Goal: Task Accomplishment & Management: Manage account settings

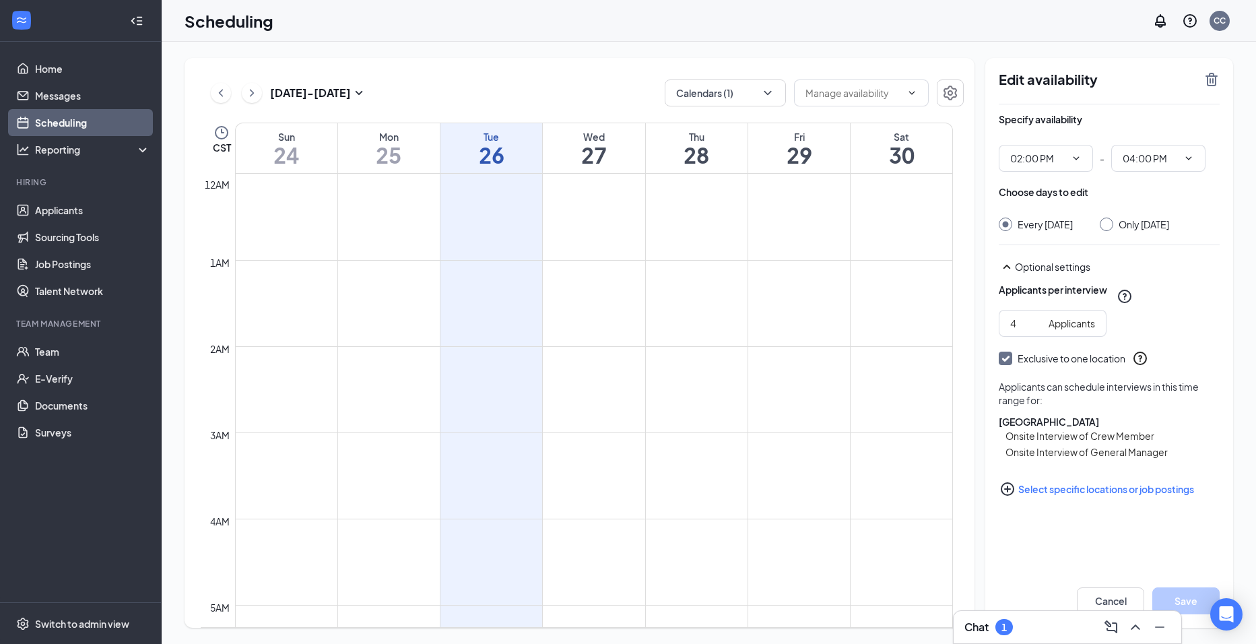
scroll to position [998, 0]
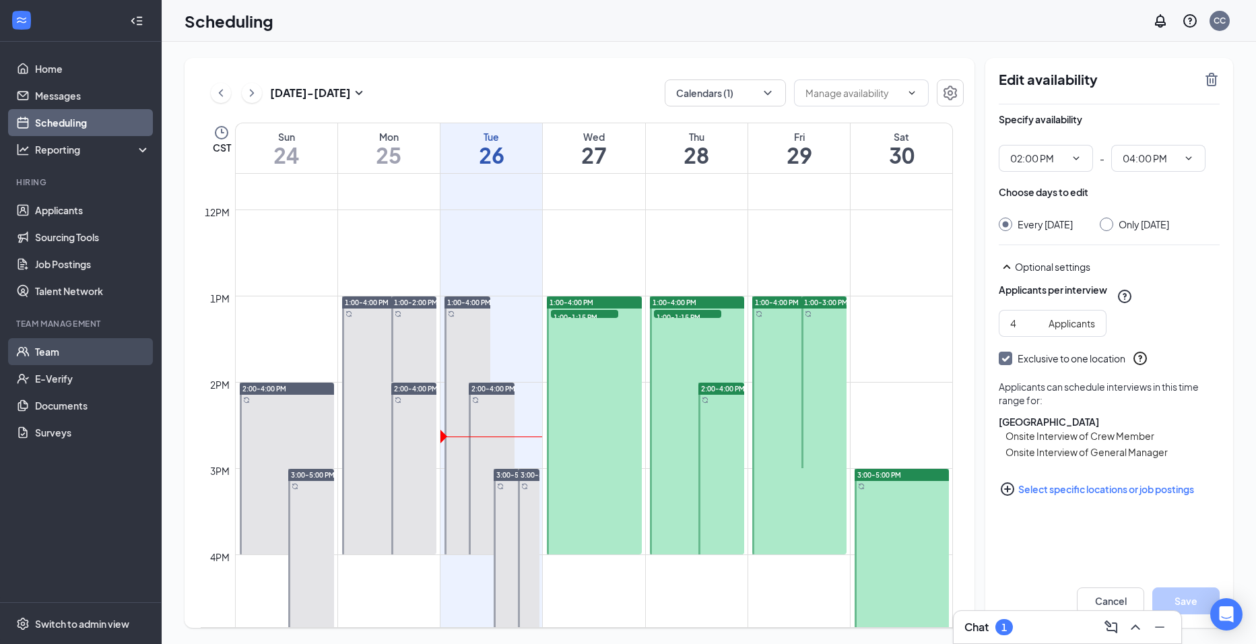
click at [74, 343] on link "Team" at bounding box center [92, 351] width 115 height 27
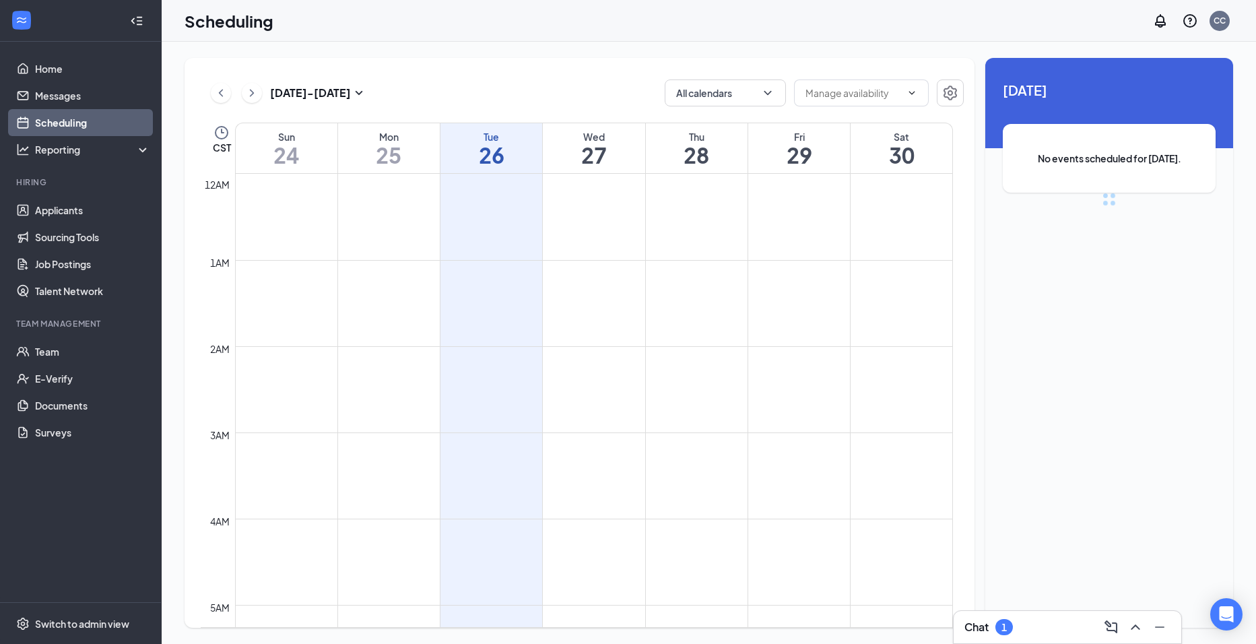
scroll to position [662, 0]
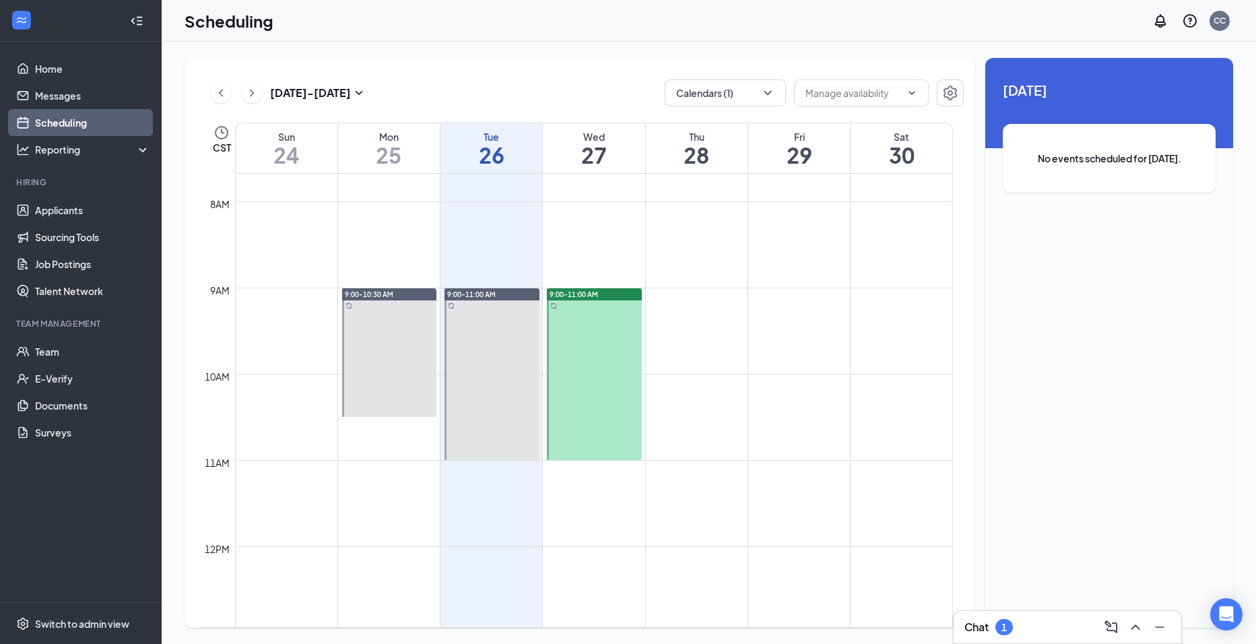
click at [1031, 619] on div "Chat 1" at bounding box center [1067, 627] width 206 height 22
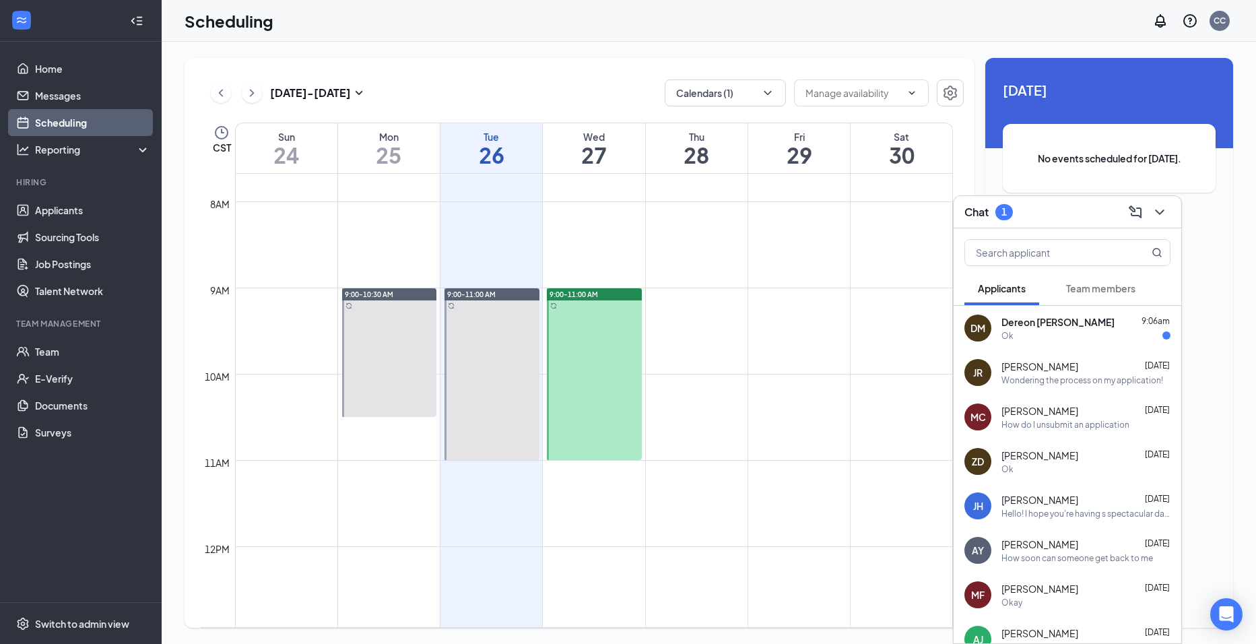
click at [1033, 211] on div "Chat 1" at bounding box center [1067, 211] width 206 height 21
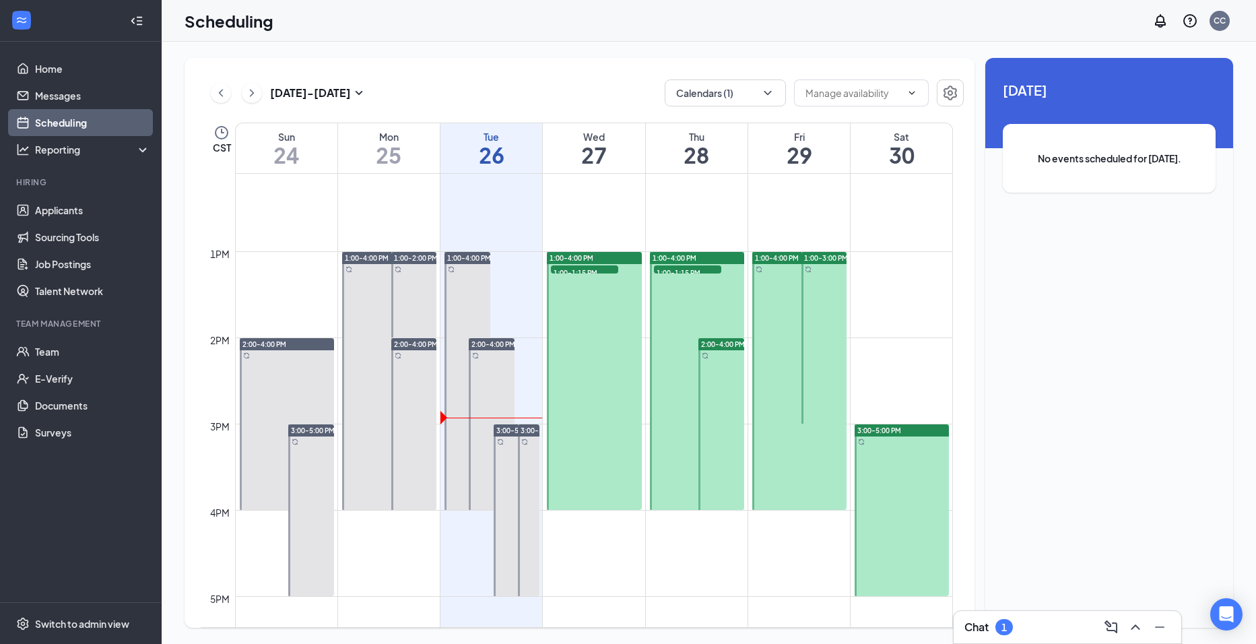
scroll to position [1066, 0]
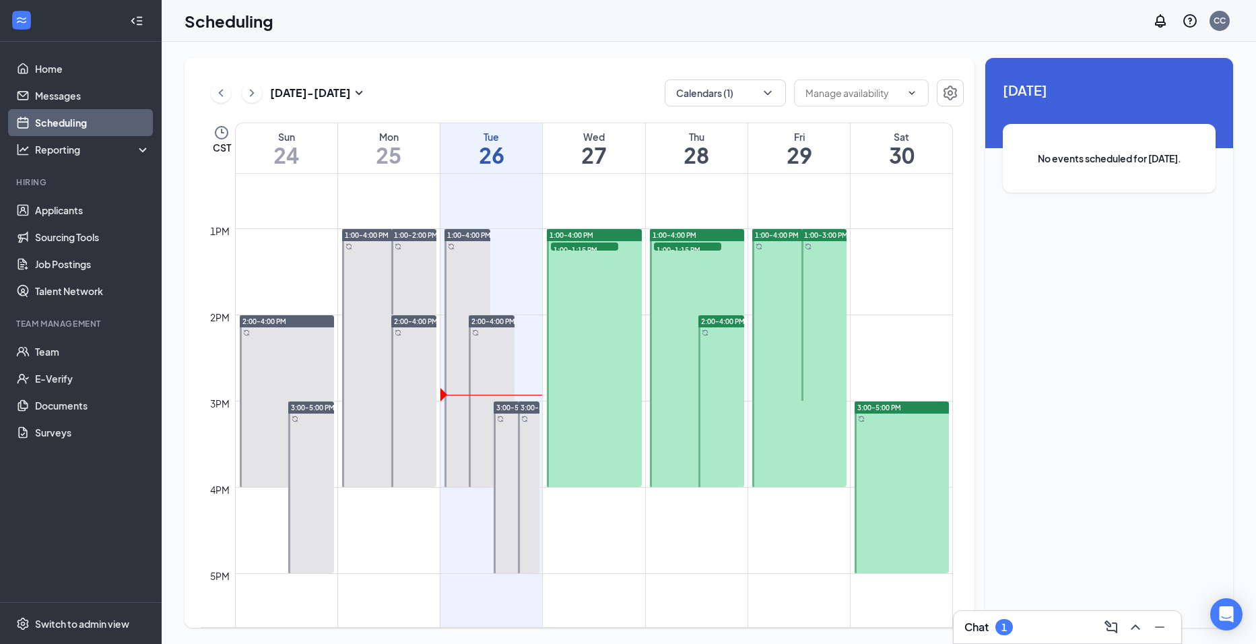
click at [309, 323] on div "2:00-4:00 PM" at bounding box center [287, 321] width 95 height 12
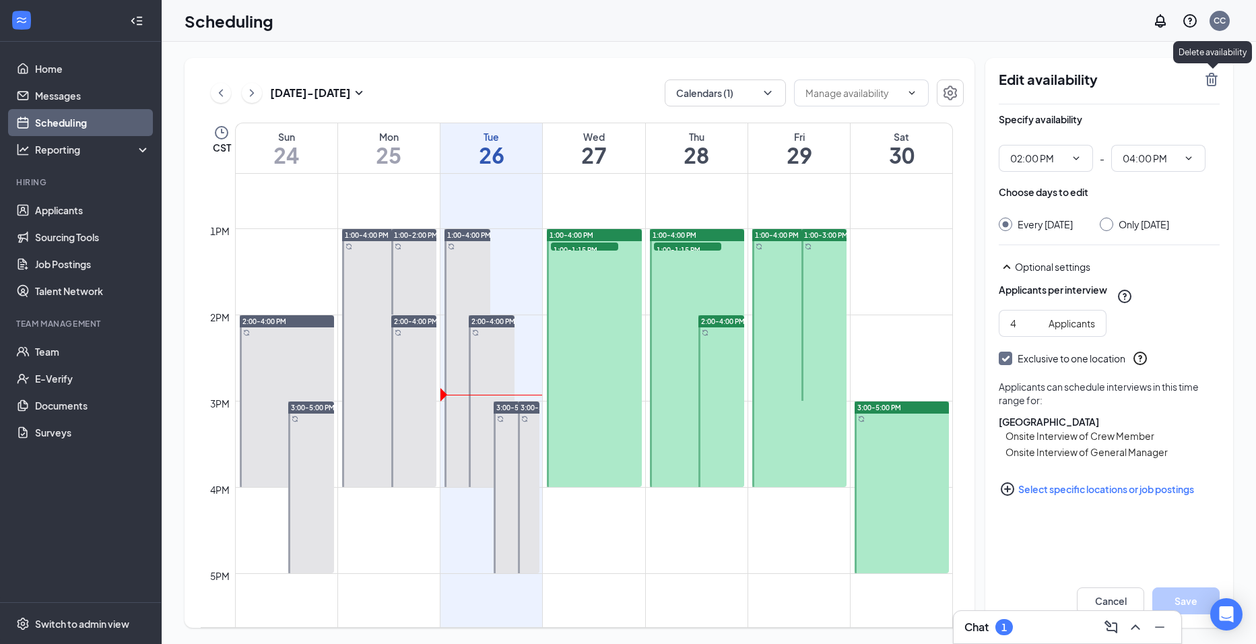
click at [1212, 77] on icon "TrashOutline" at bounding box center [1211, 79] width 16 height 16
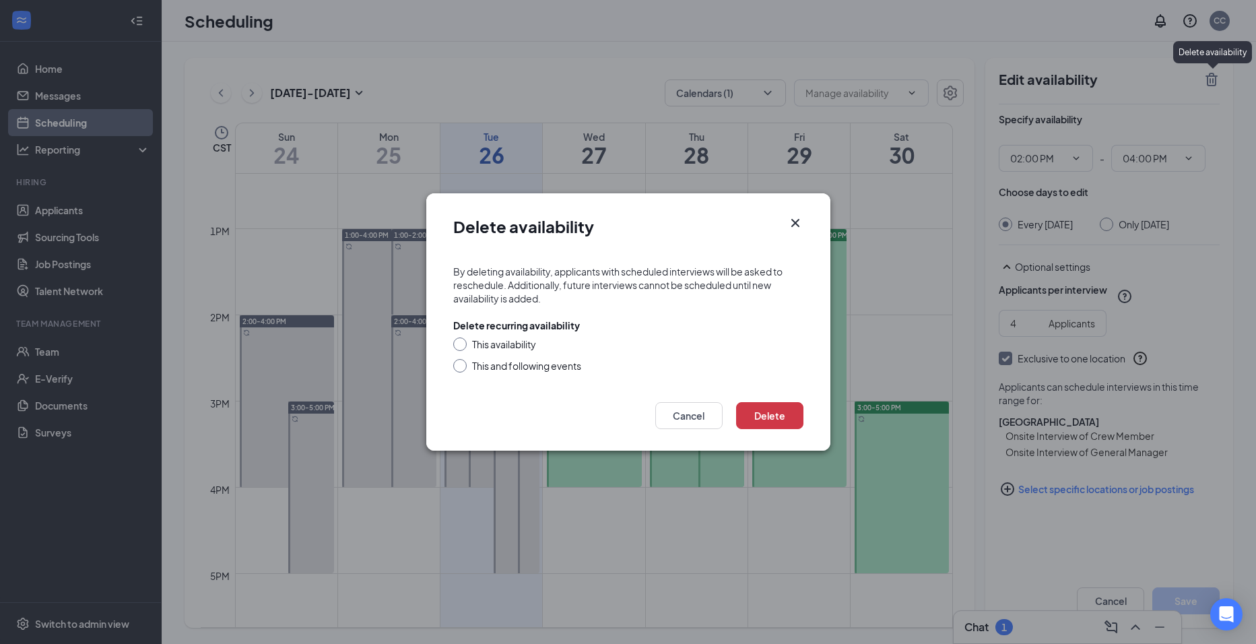
click at [544, 368] on div "This and following events" at bounding box center [526, 365] width 109 height 13
click at [463, 368] on input "This and following events" at bounding box center [457, 363] width 9 height 9
radio input "true"
click at [782, 419] on button "Delete" at bounding box center [769, 415] width 67 height 27
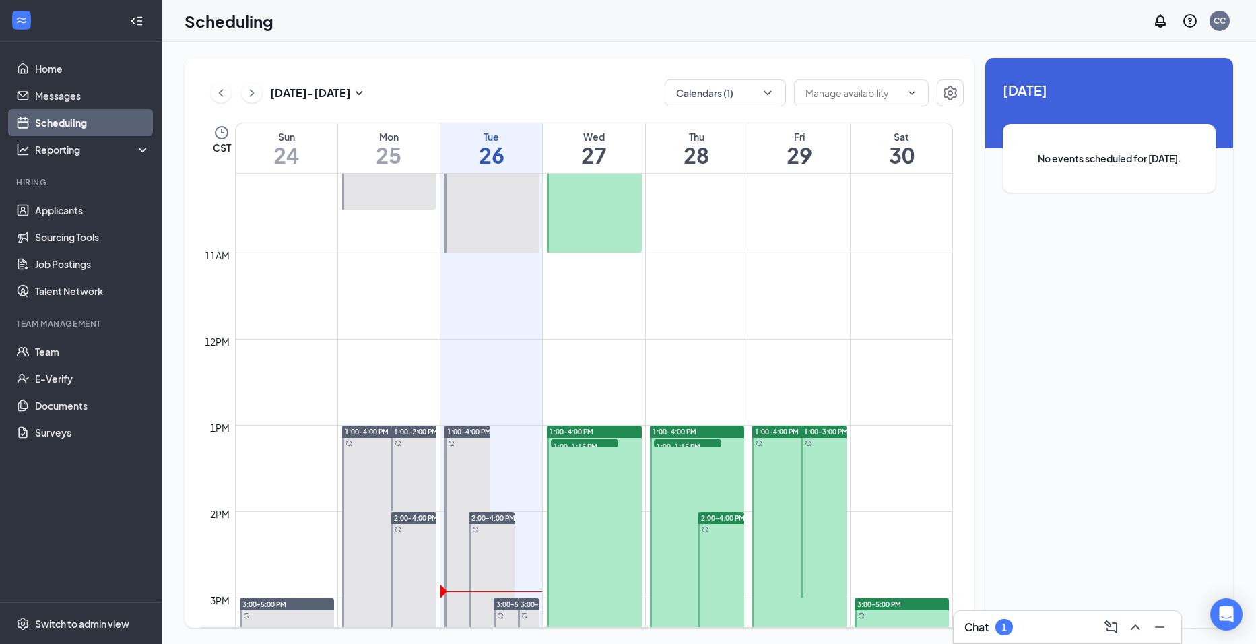
scroll to position [1066, 0]
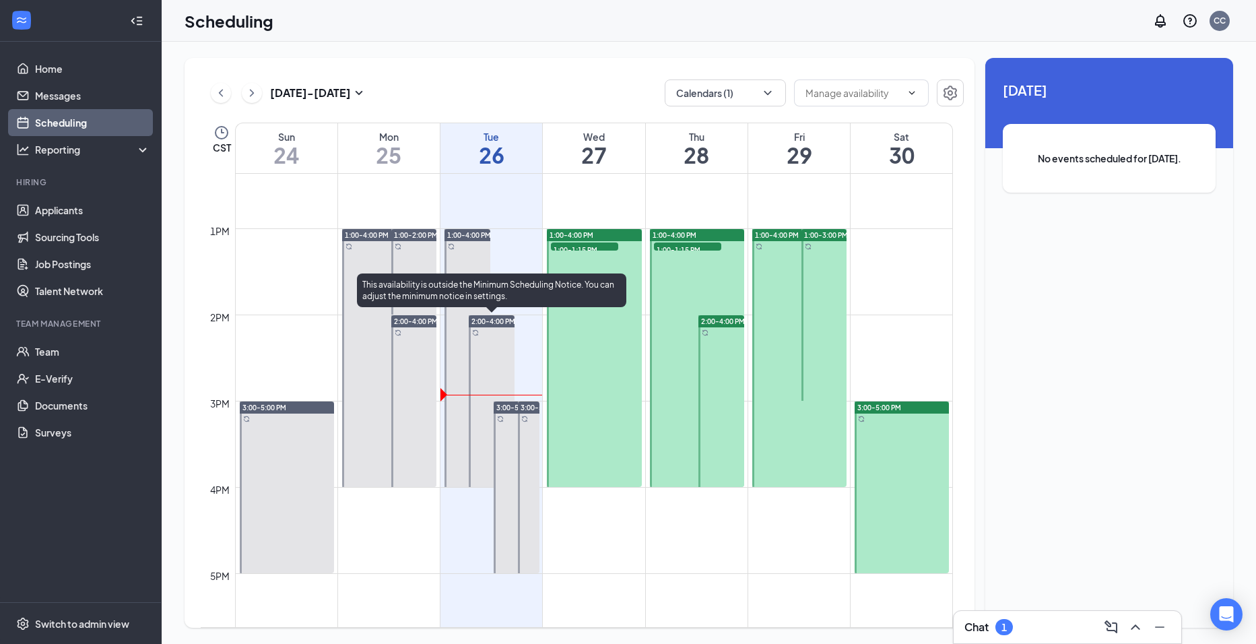
click at [481, 320] on span "2:00-4:00 PM" at bounding box center [493, 320] width 44 height 9
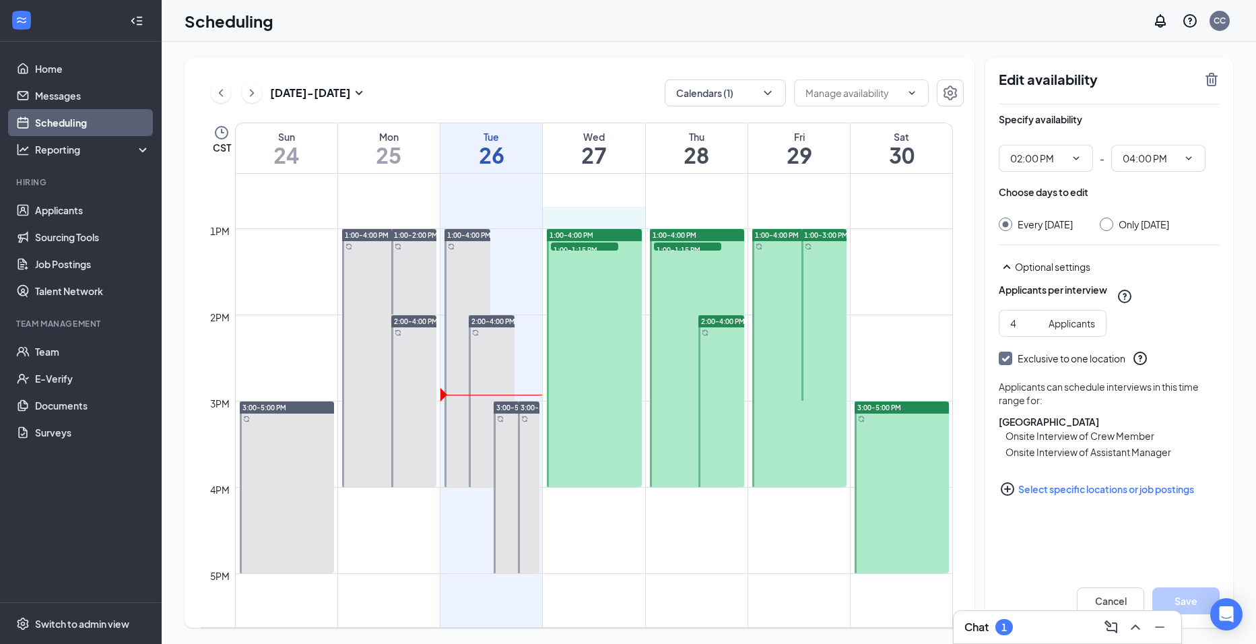
drag, startPoint x: 555, startPoint y: 209, endPoint x: 620, endPoint y: 210, distance: 65.3
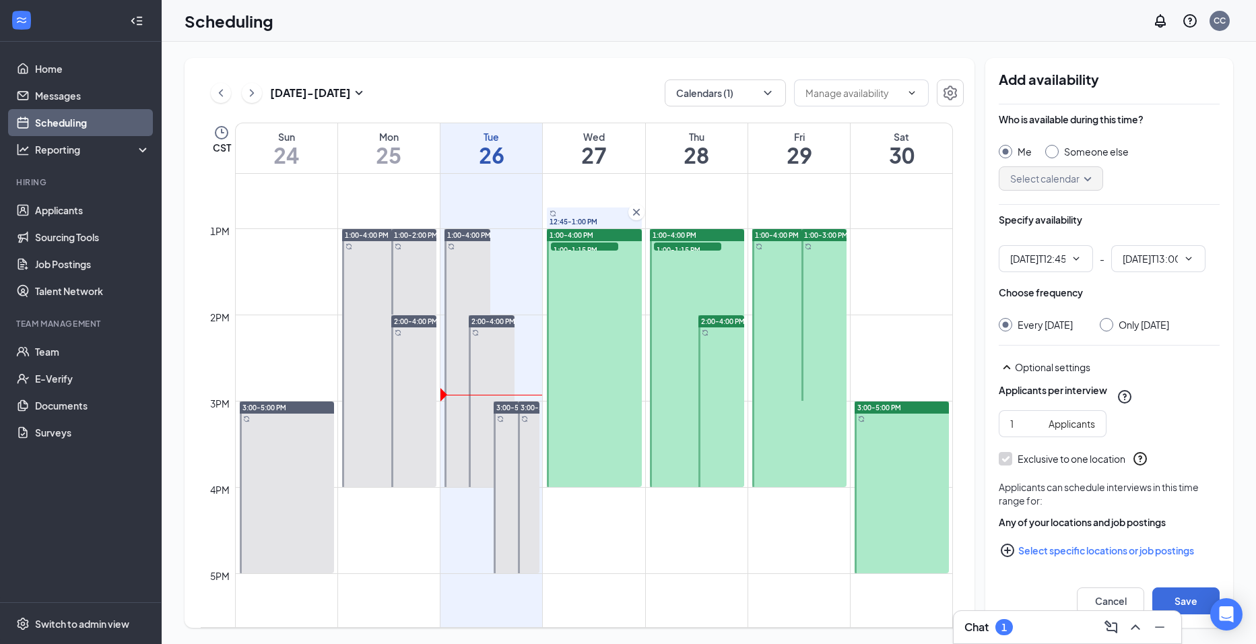
type input "12:45 PM"
type input "01:00 PM"
click at [1079, 257] on icon "ChevronDown" at bounding box center [1075, 258] width 11 height 11
click at [1048, 344] on div "02:00 PM" at bounding box center [1029, 341] width 40 height 15
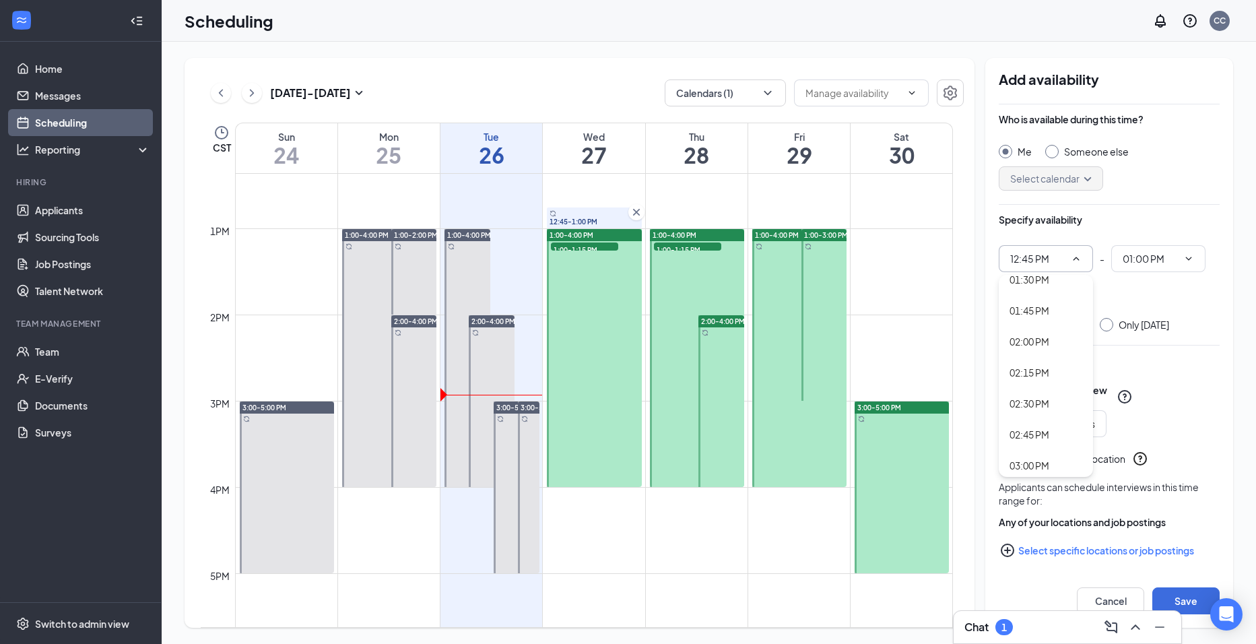
type input "02:00 PM"
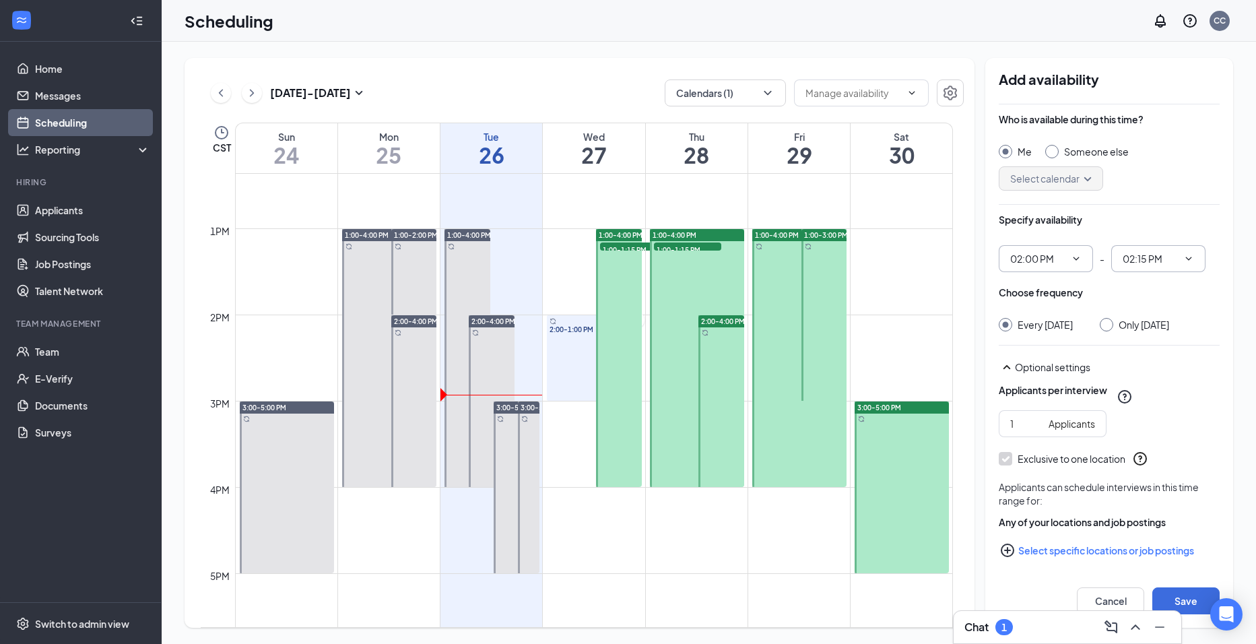
click at [1192, 256] on icon "ChevronDown" at bounding box center [1188, 258] width 11 height 11
click at [1152, 294] on div "04:00 PM" at bounding box center [1141, 288] width 40 height 15
type input "04:00 PM"
click at [1035, 431] on input "2" at bounding box center [1026, 423] width 33 height 15
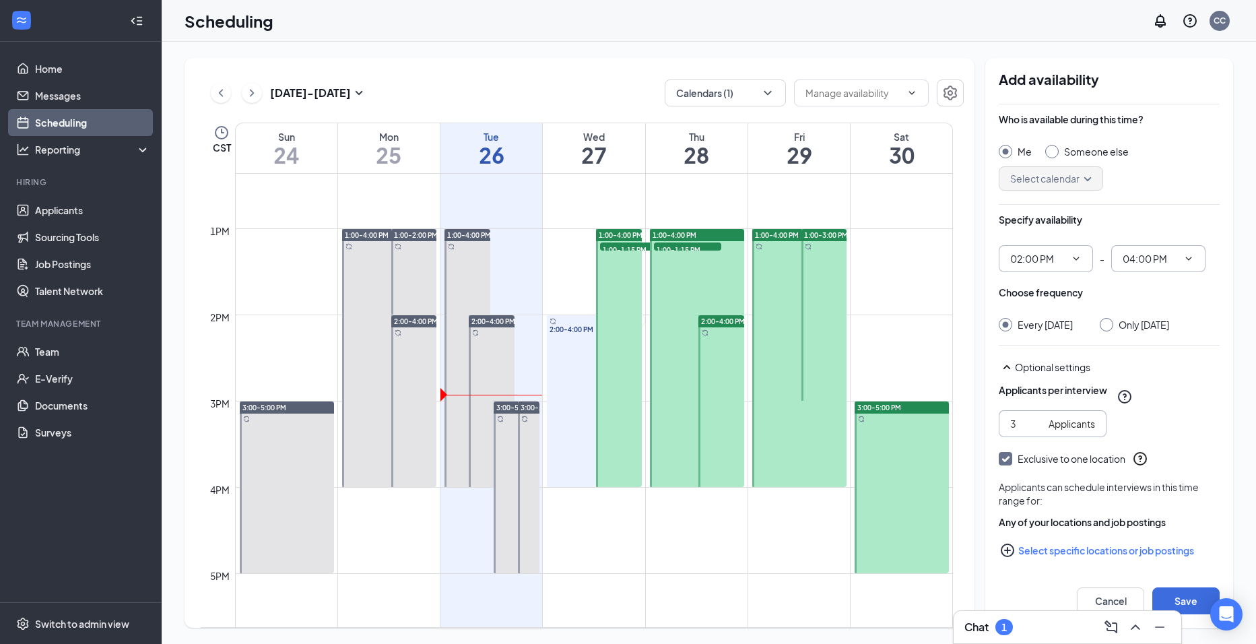
click at [1035, 431] on input "3" at bounding box center [1026, 423] width 33 height 15
type input "4"
click at [1035, 431] on input "4" at bounding box center [1026, 423] width 33 height 15
click at [1039, 548] on button "Select specific locations or job postings" at bounding box center [1108, 546] width 221 height 27
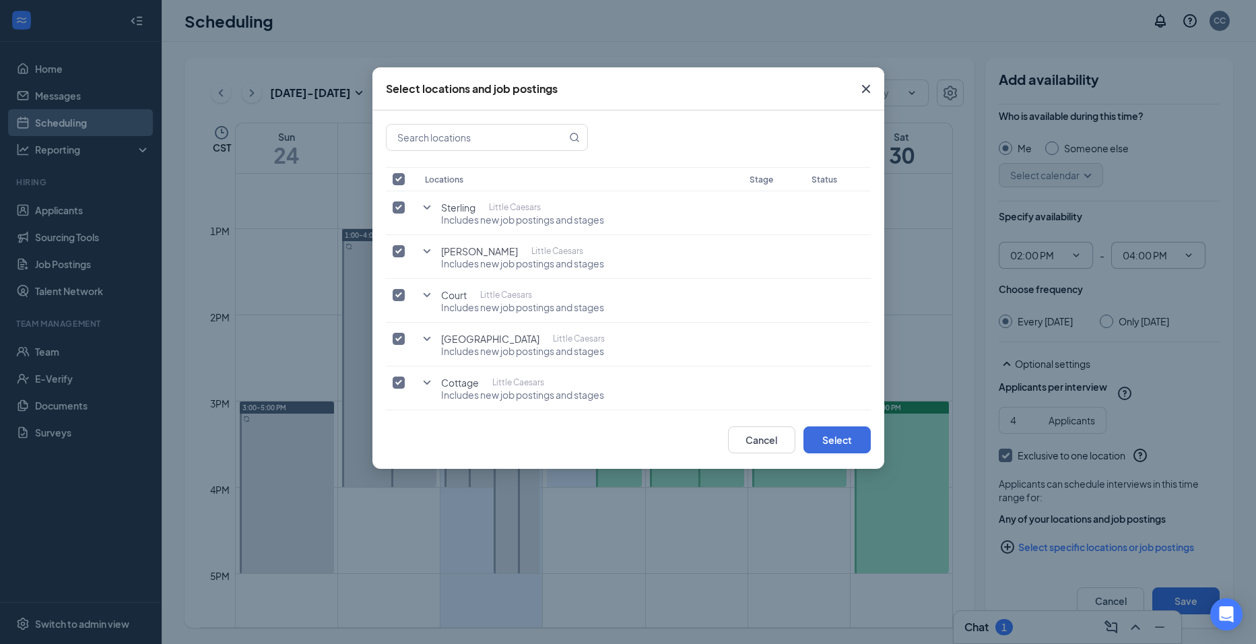
click at [400, 179] on input "checkbox" at bounding box center [398, 179] width 12 height 12
checkbox input "false"
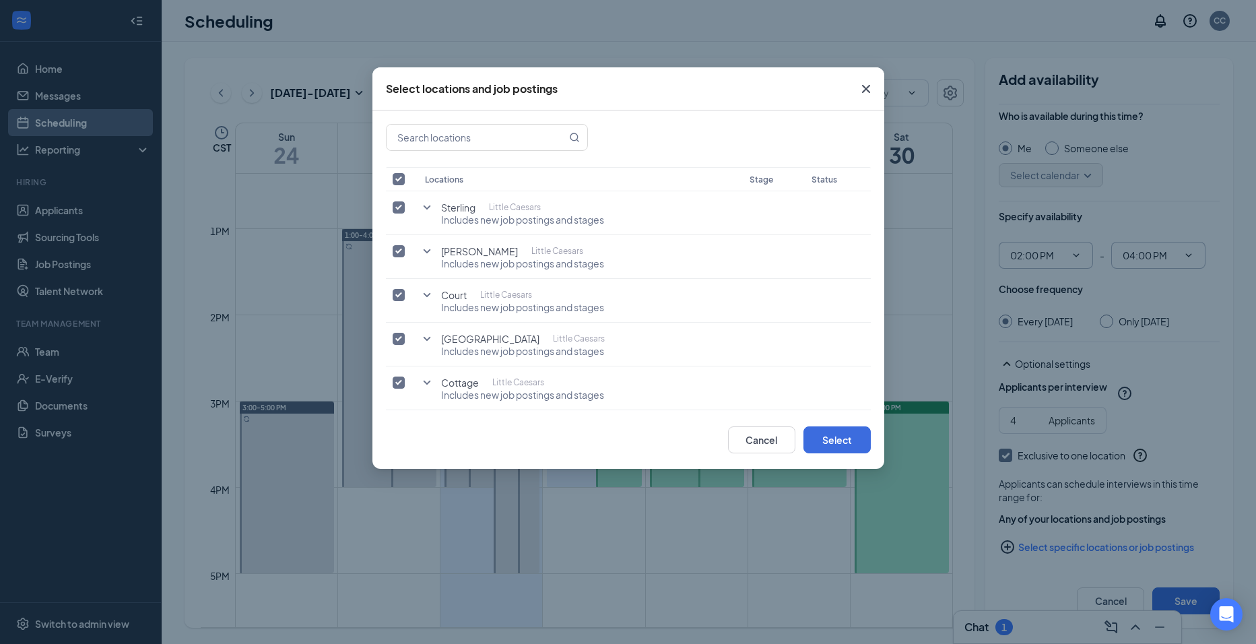
checkbox input "false"
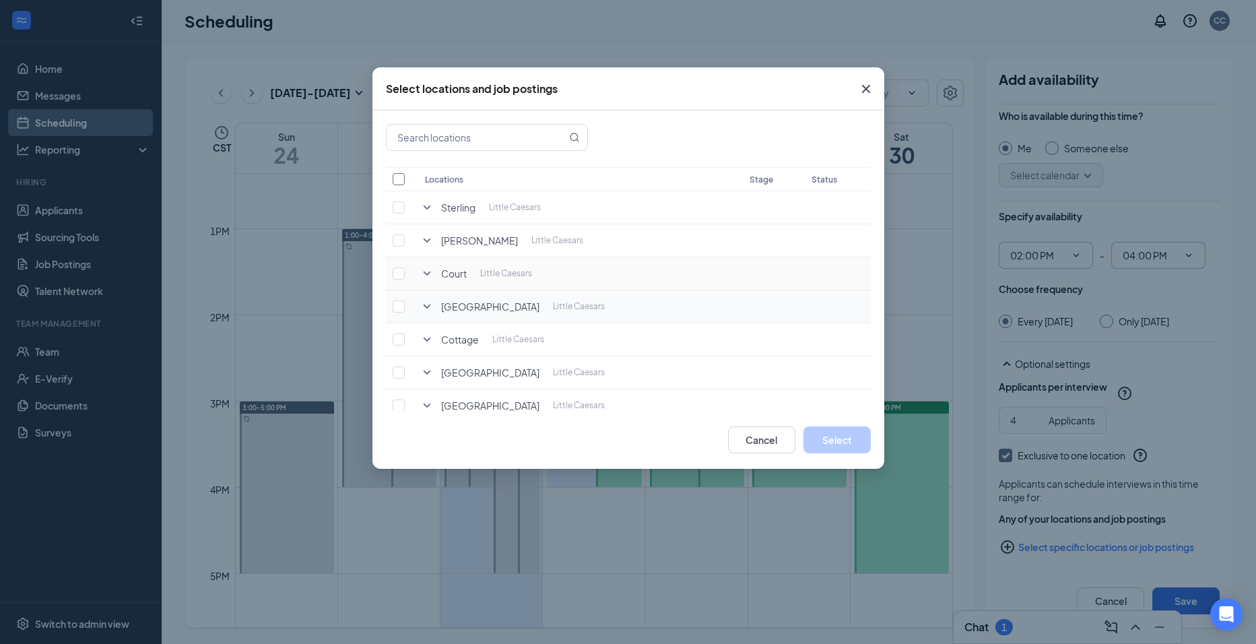
scroll to position [58, 0]
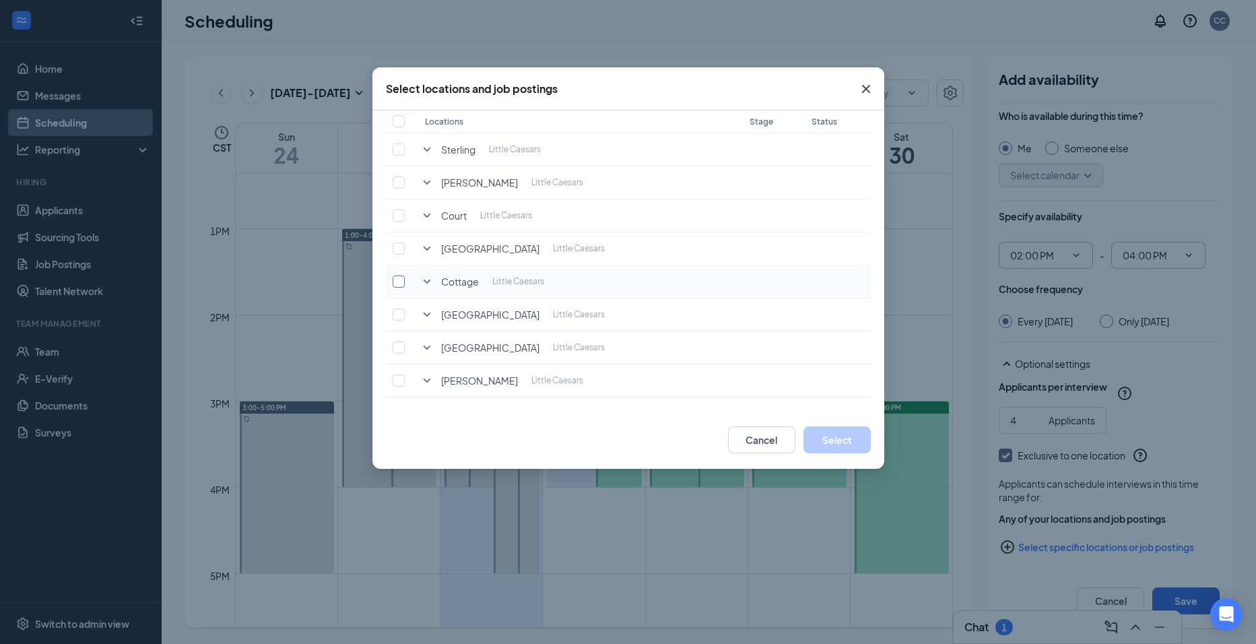
click at [398, 283] on input "checkbox" at bounding box center [398, 281] width 12 height 12
checkbox input "true"
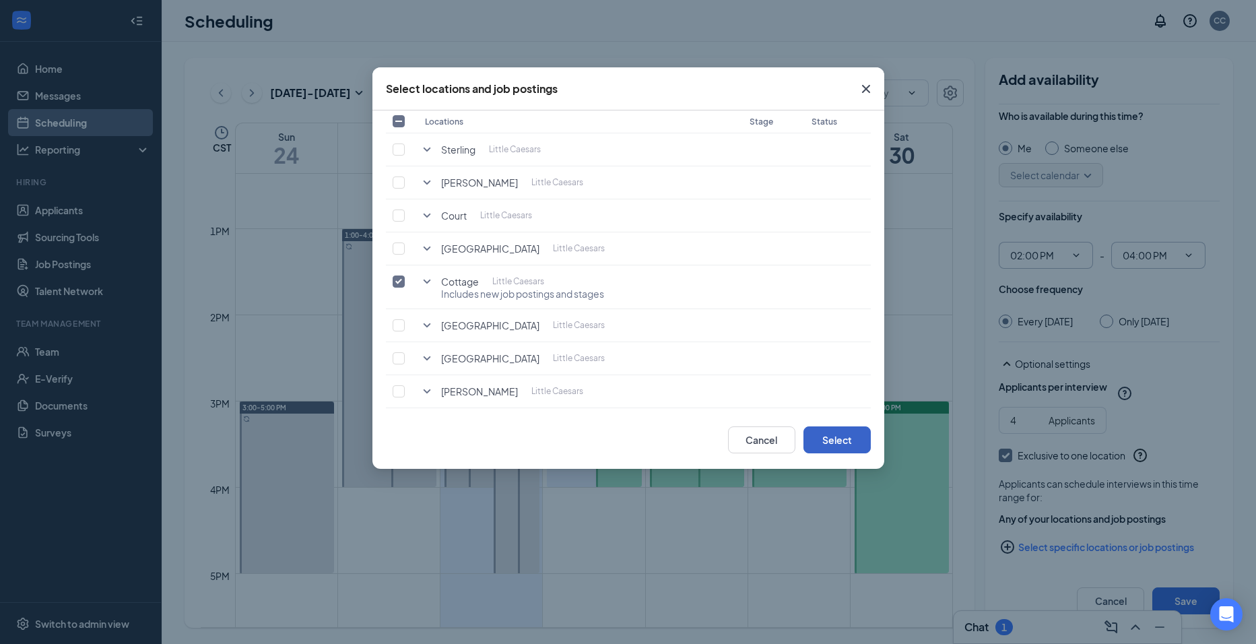
click at [826, 442] on button "Select" at bounding box center [836, 439] width 67 height 27
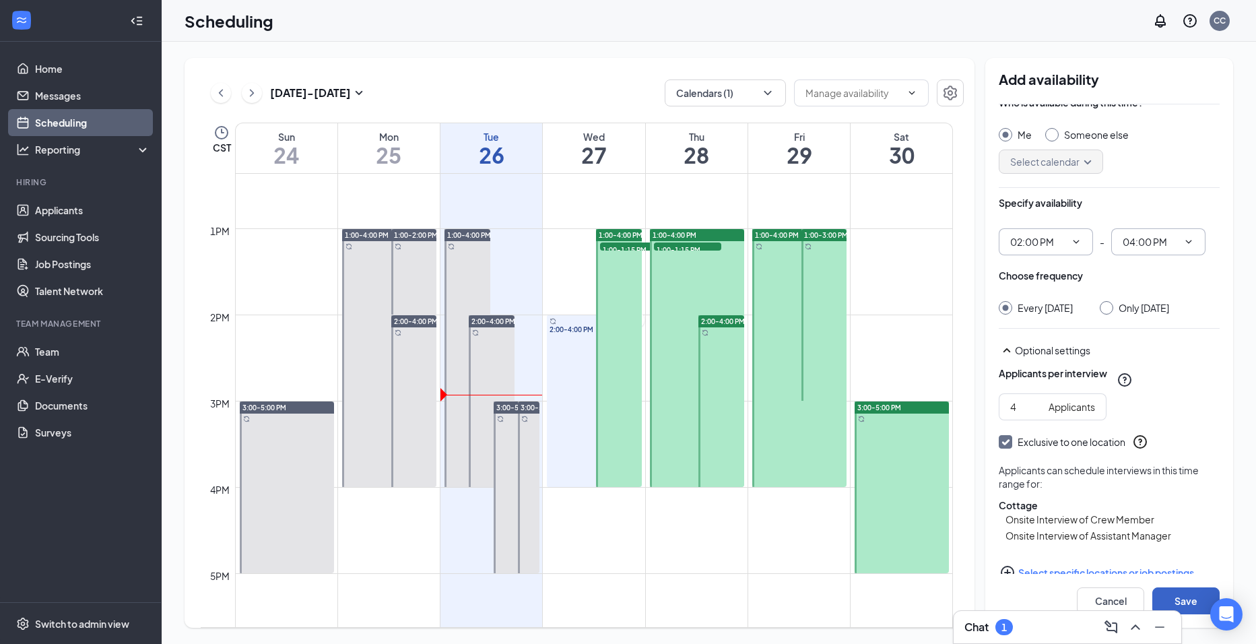
click at [1182, 598] on button "Save" at bounding box center [1185, 600] width 67 height 27
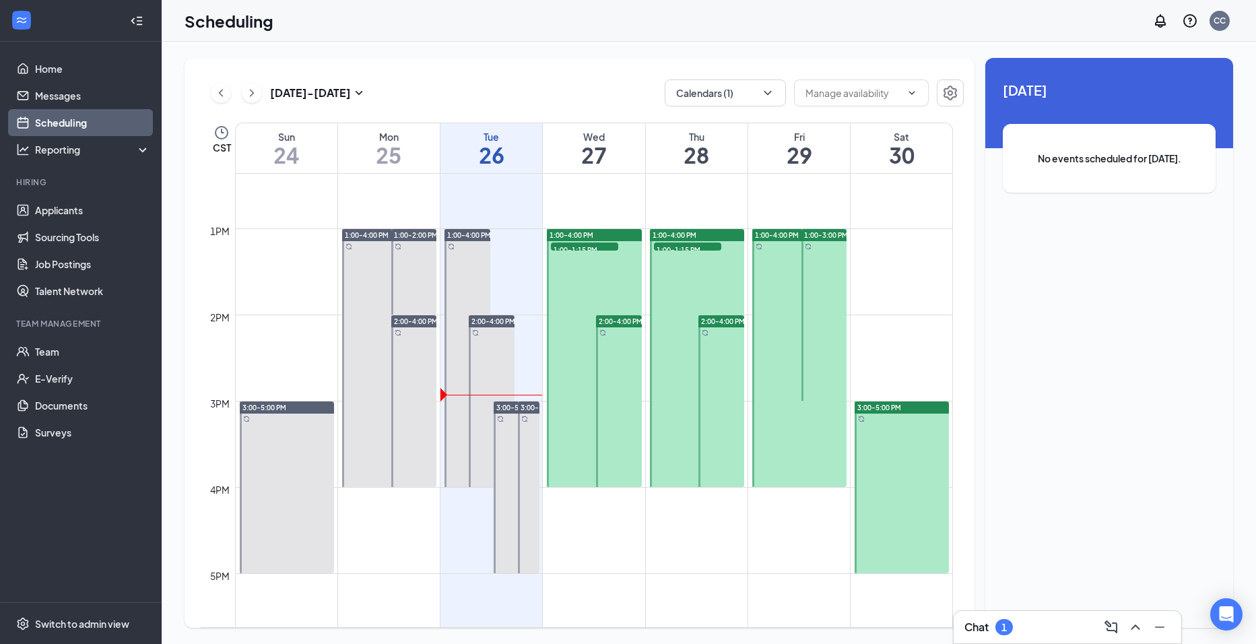
click at [422, 318] on span "2:00-4:00 PM" at bounding box center [416, 320] width 44 height 9
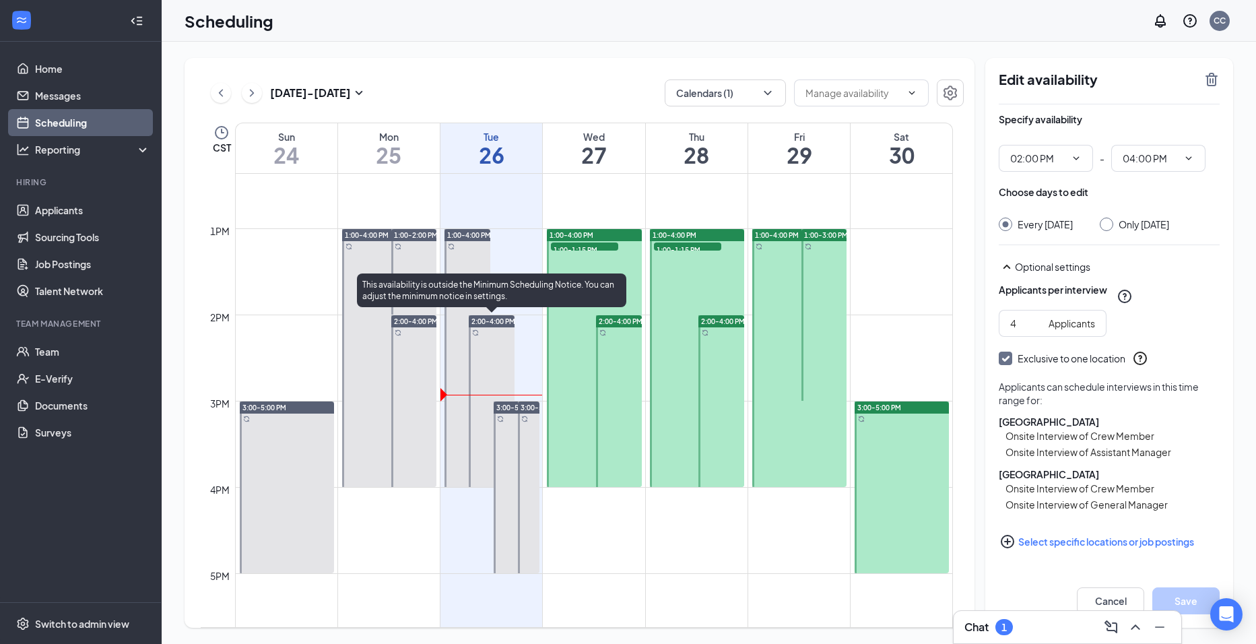
click at [489, 317] on span "2:00-4:00 PM" at bounding box center [493, 320] width 44 height 9
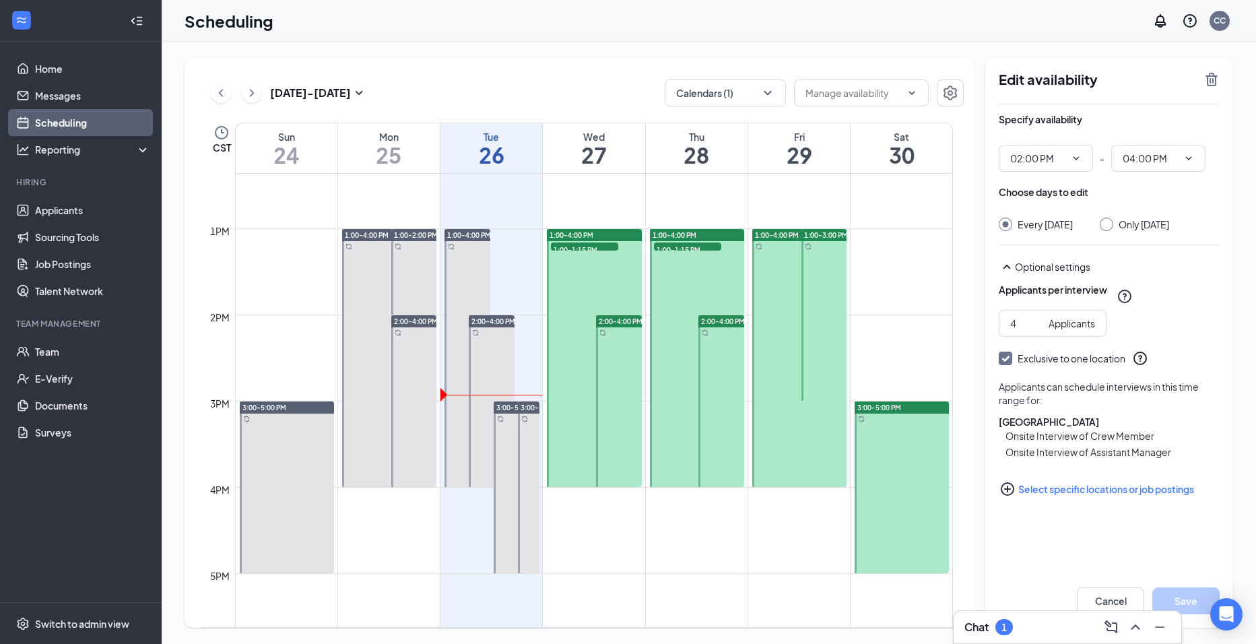
click at [1077, 498] on button "Select specific locations or job postings" at bounding box center [1108, 488] width 221 height 27
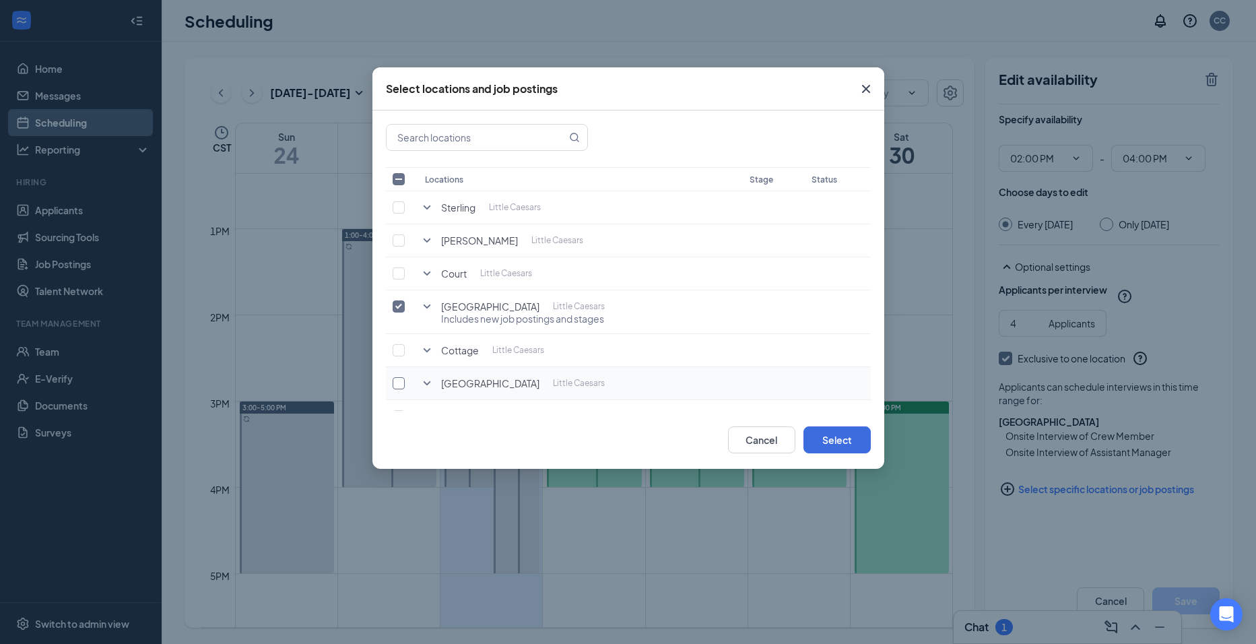
click at [399, 383] on input "checkbox" at bounding box center [398, 383] width 12 height 12
checkbox input "true"
click at [842, 432] on button "Select" at bounding box center [836, 439] width 67 height 27
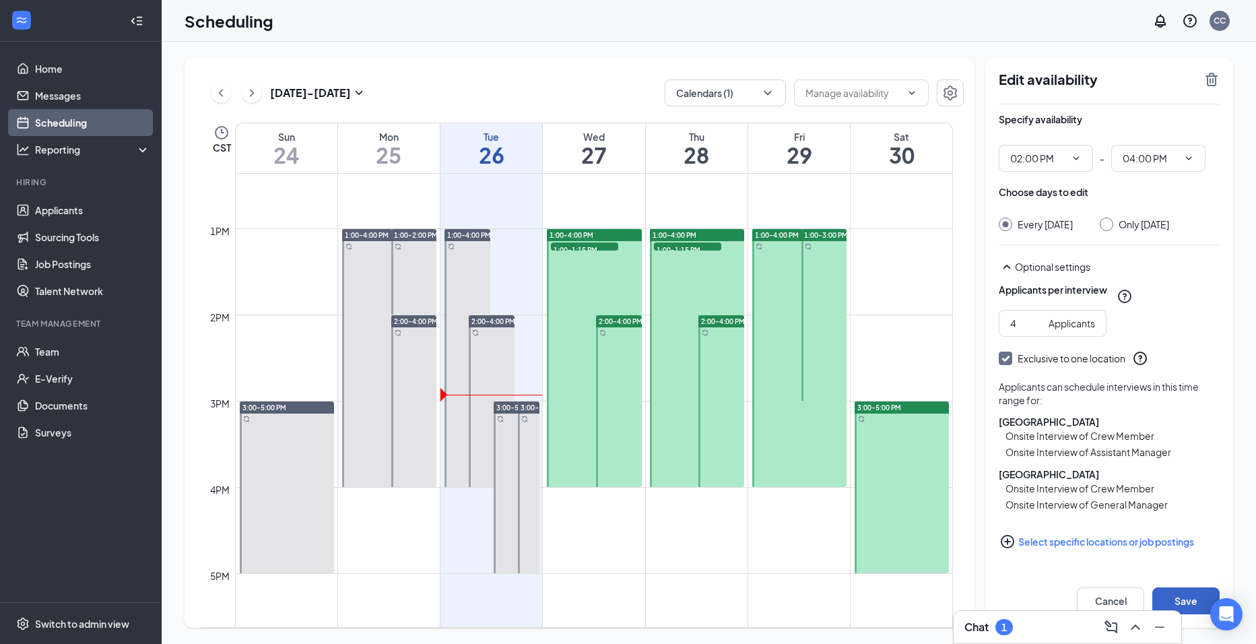
click at [1172, 593] on button "Save" at bounding box center [1185, 600] width 67 height 27
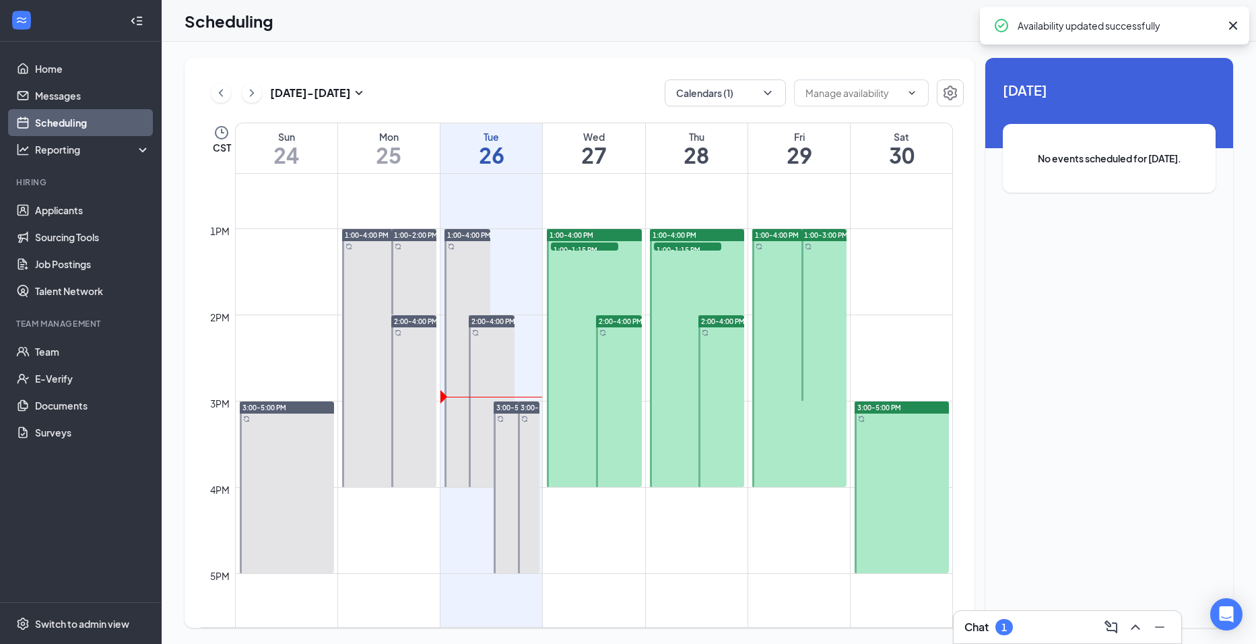
click at [421, 320] on span "2:00-4:00 PM" at bounding box center [416, 320] width 44 height 9
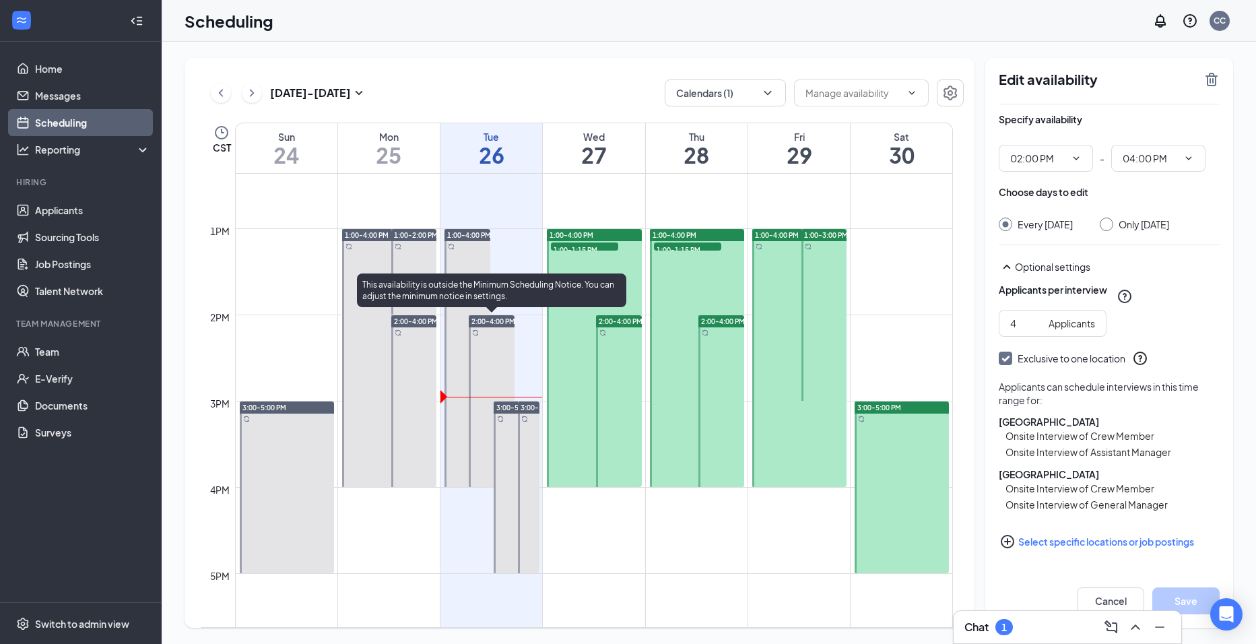
click at [508, 318] on span "2:00-4:00 PM" at bounding box center [493, 320] width 44 height 9
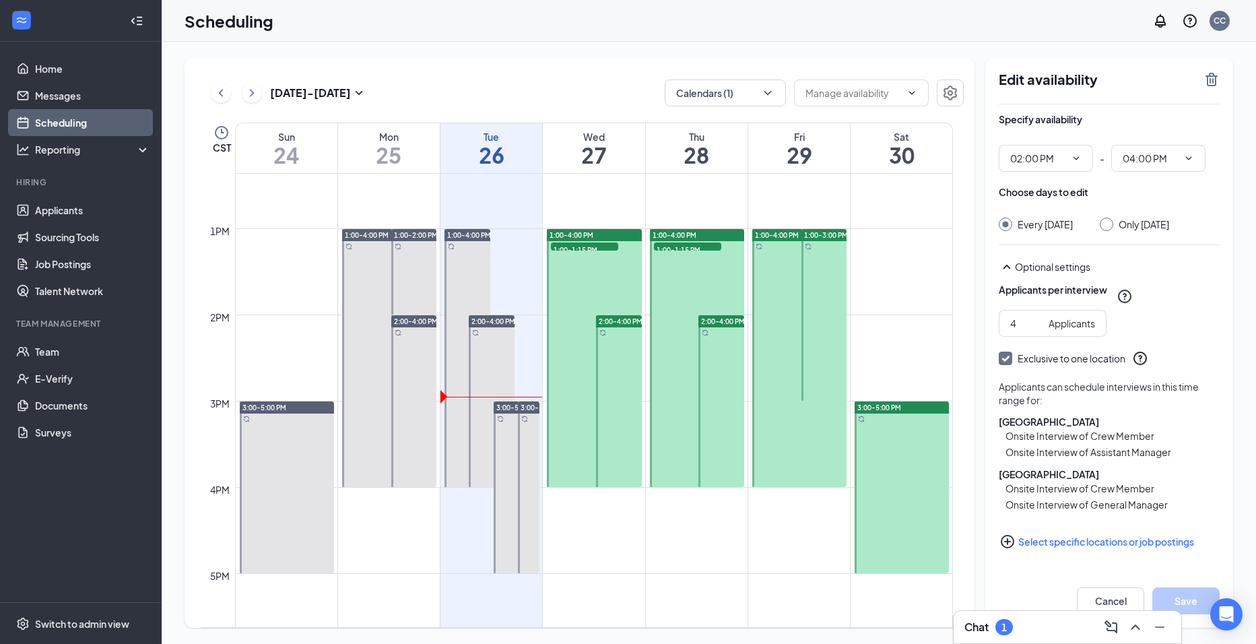
click at [606, 318] on span "2:00-4:00 PM" at bounding box center [620, 320] width 44 height 9
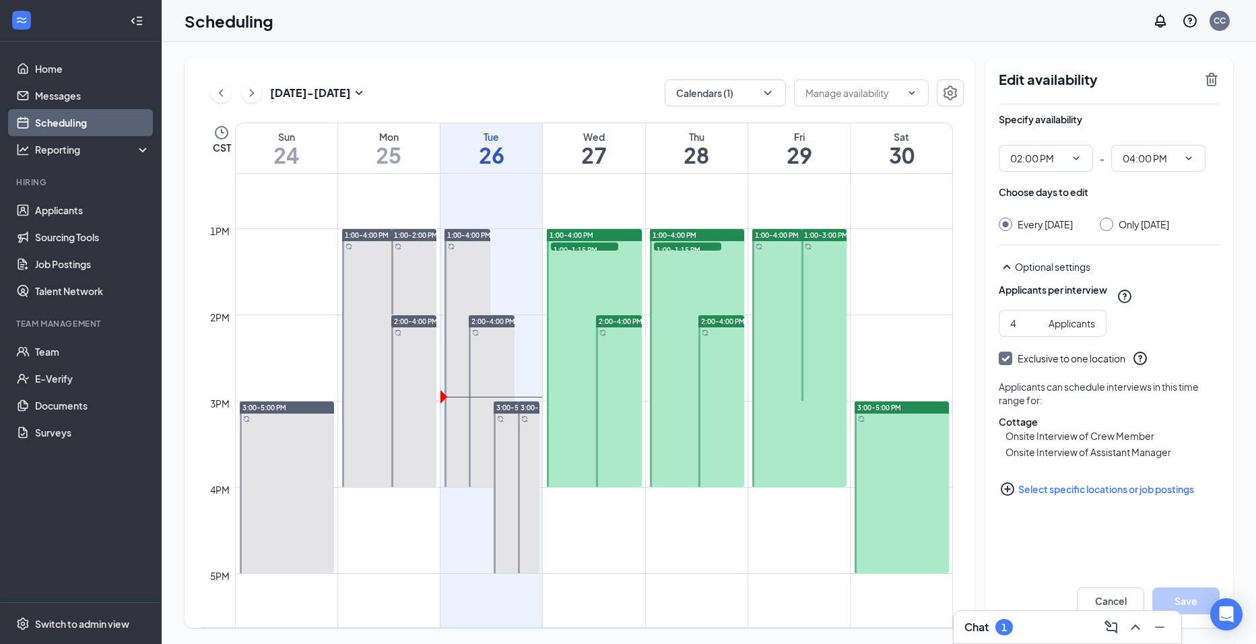
click at [1089, 502] on button "Select specific locations or job postings" at bounding box center [1108, 488] width 221 height 27
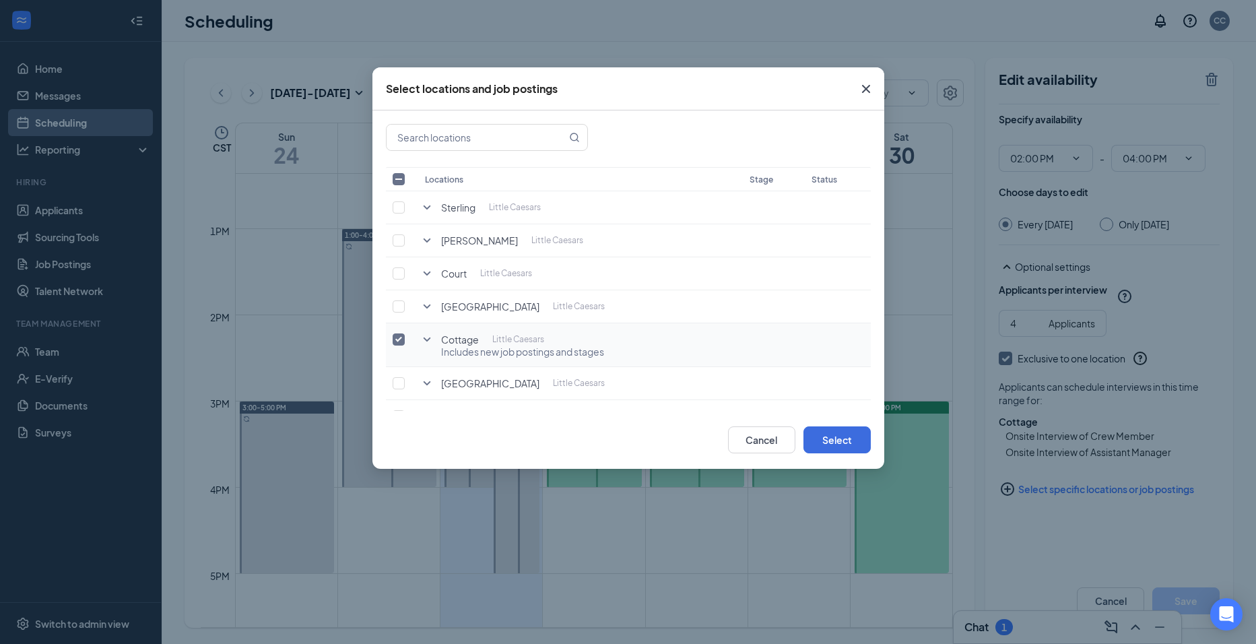
click at [400, 339] on input "checkbox" at bounding box center [398, 339] width 12 height 12
checkbox input "false"
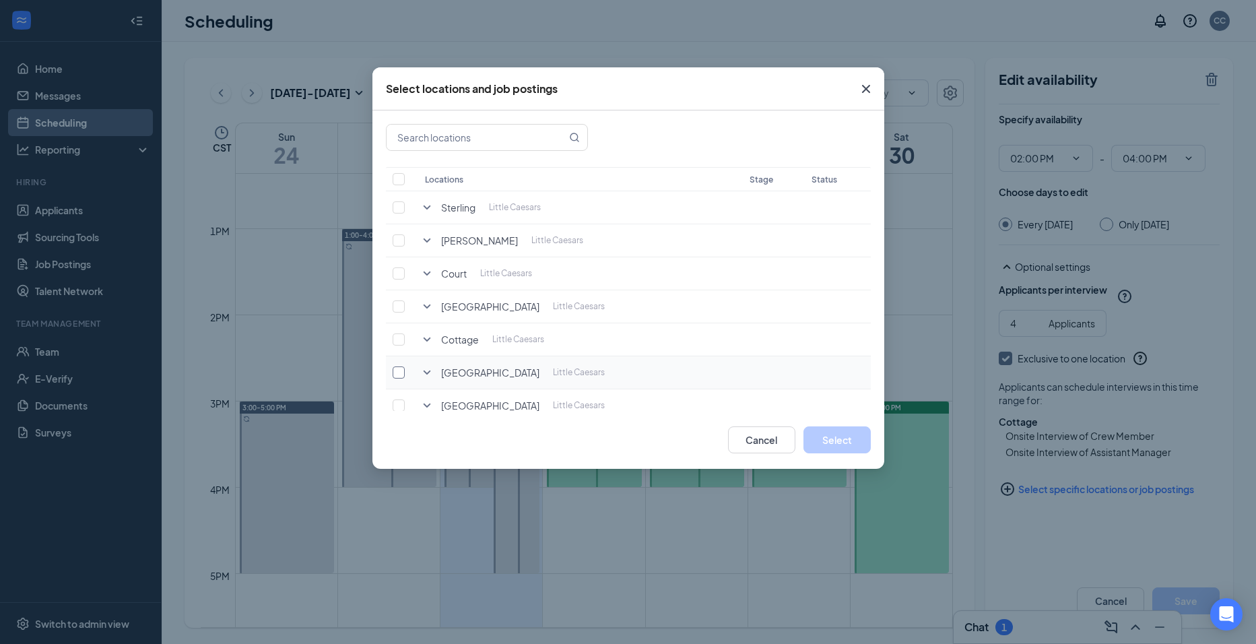
click at [399, 374] on input "checkbox" at bounding box center [398, 372] width 12 height 12
checkbox input "true"
click at [831, 436] on button "Select" at bounding box center [836, 439] width 67 height 27
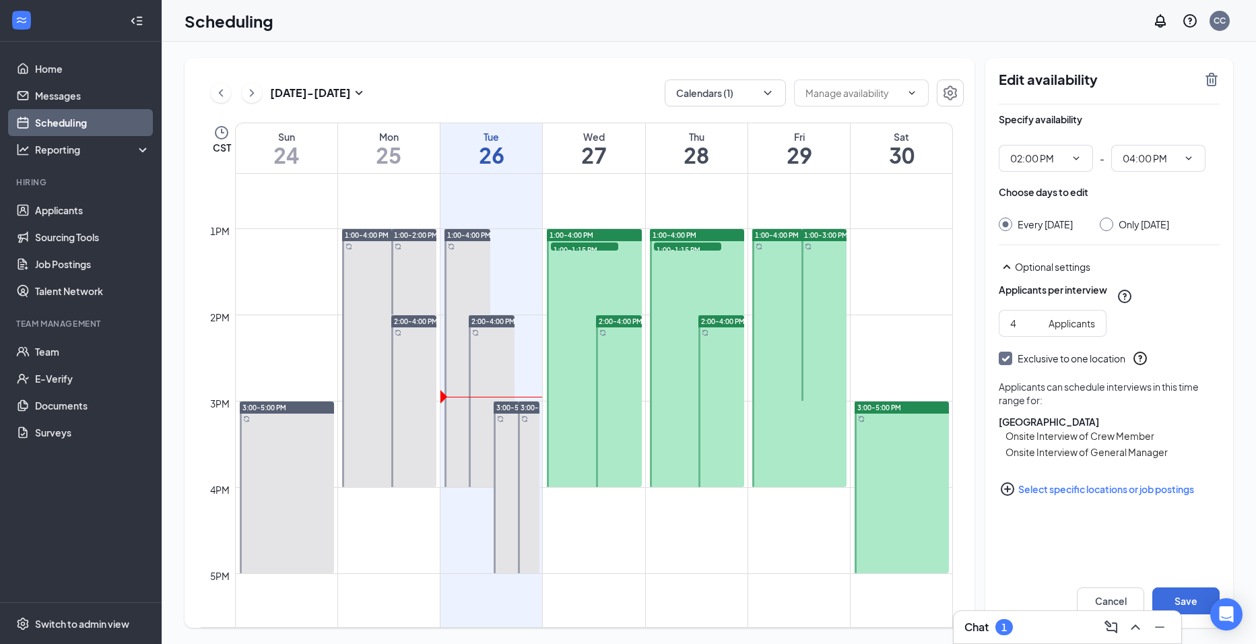
click at [709, 320] on span "2:00-4:00 PM" at bounding box center [723, 320] width 44 height 9
drag, startPoint x: 774, startPoint y: 320, endPoint x: 831, endPoint y: 318, distance: 56.6
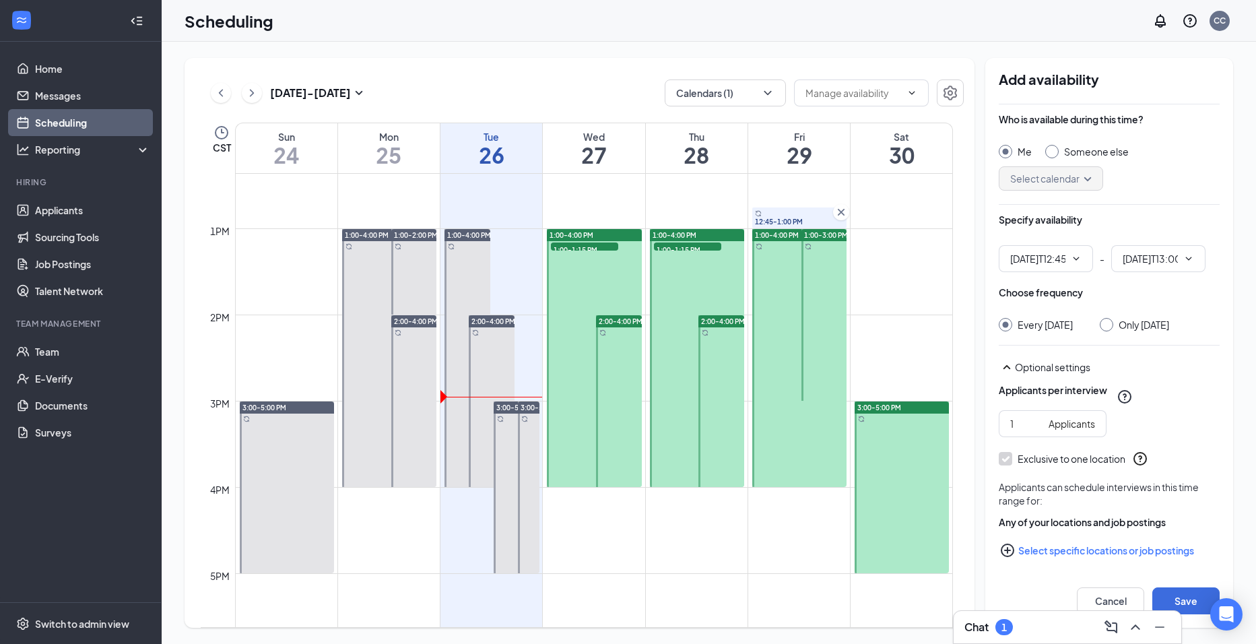
type input "12:45 PM"
type input "01:00 PM"
click at [1082, 257] on span "12:45 PM" at bounding box center [1045, 258] width 94 height 27
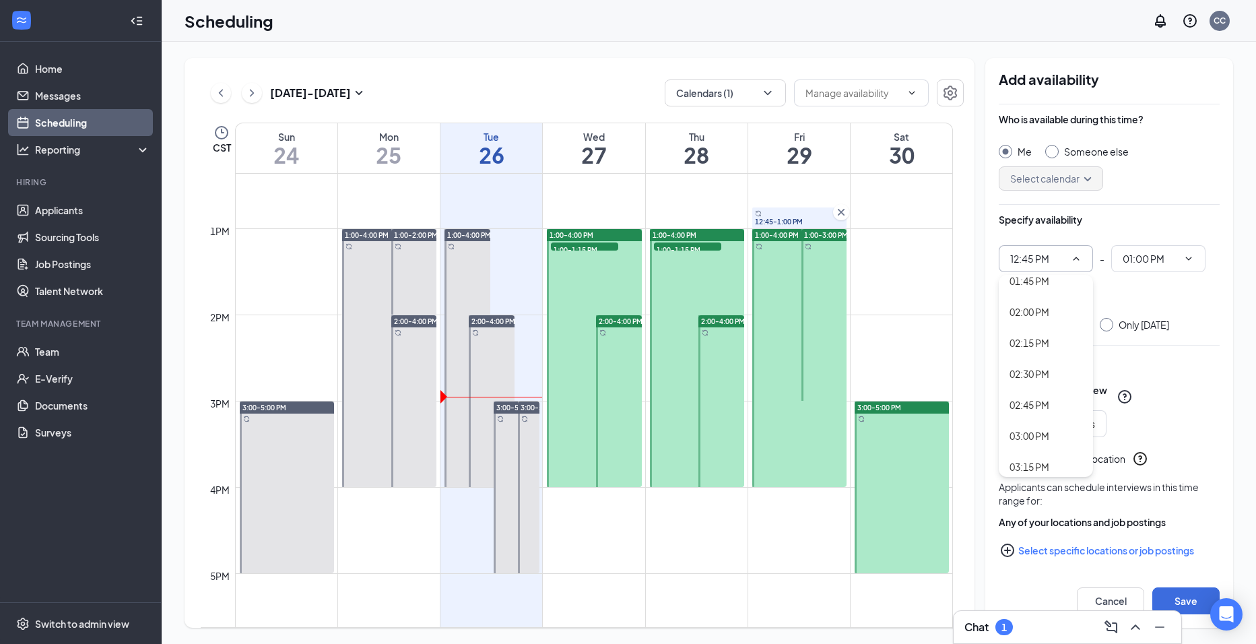
scroll to position [1683, 0]
click at [1019, 335] on div "02:00 PM" at bounding box center [1029, 341] width 40 height 15
type input "02:00 PM"
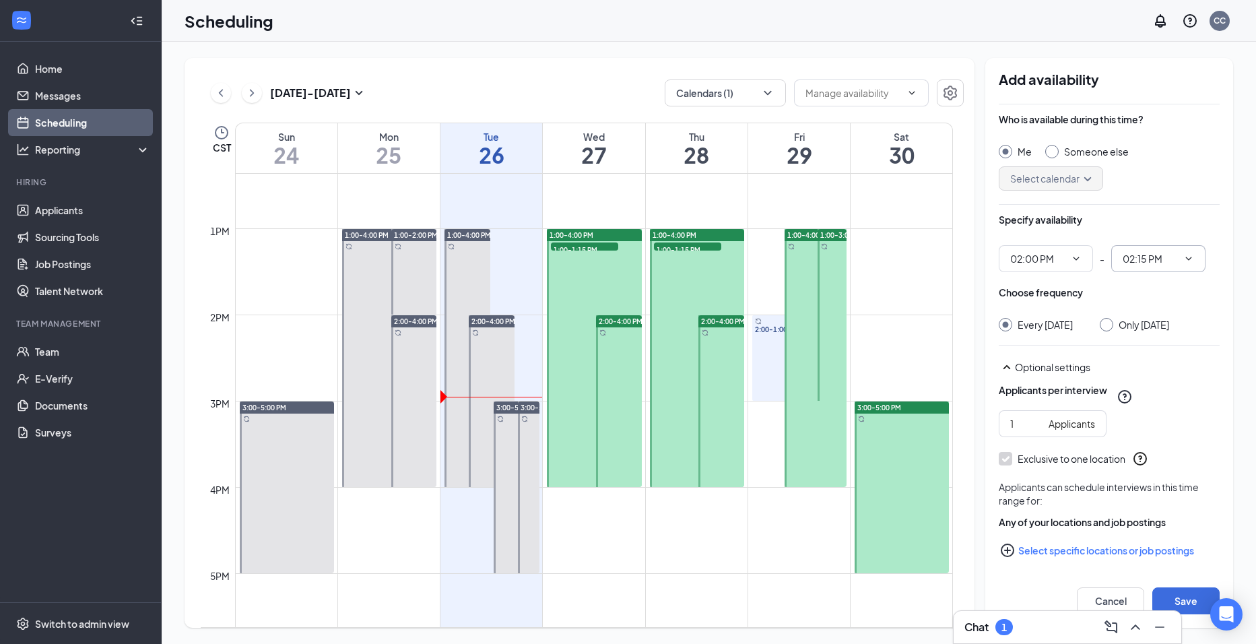
click at [1185, 259] on icon "ChevronDown" at bounding box center [1188, 258] width 11 height 11
click at [1155, 358] on div "04:00 PM" at bounding box center [1141, 356] width 40 height 15
type input "04:00 PM"
click at [1036, 421] on input "2" at bounding box center [1026, 423] width 33 height 15
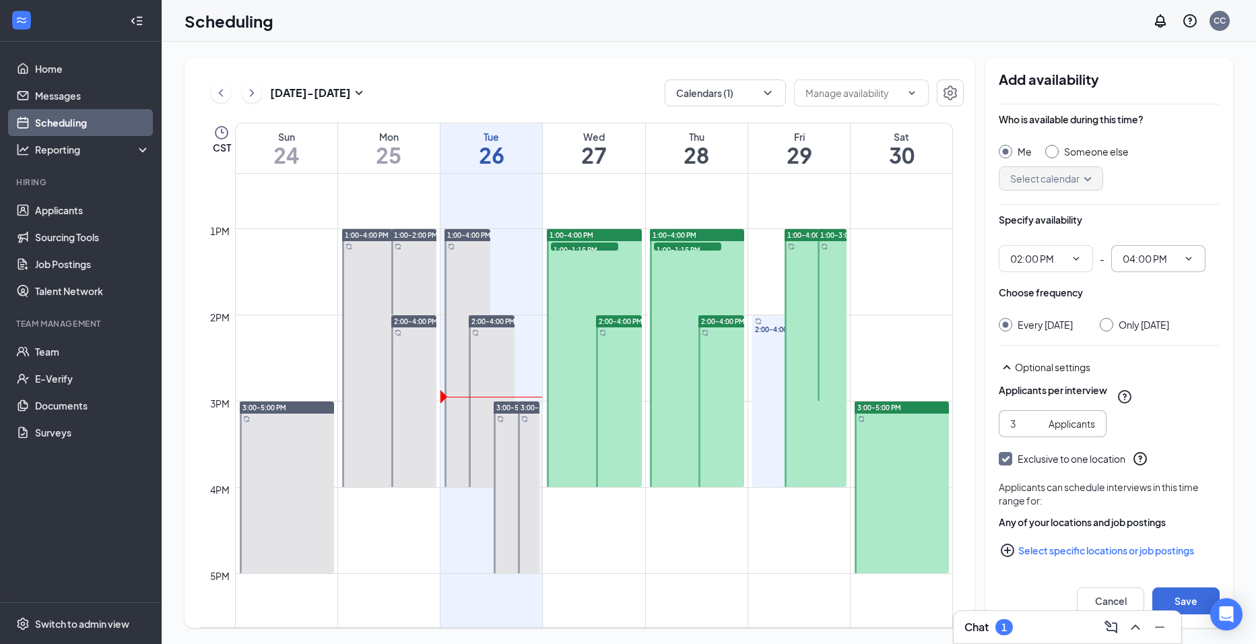
click at [1036, 421] on input "3" at bounding box center [1026, 423] width 33 height 15
type input "4"
click at [1036, 421] on input "4" at bounding box center [1026, 423] width 33 height 15
click at [1049, 545] on button "Select specific locations or job postings" at bounding box center [1108, 550] width 221 height 27
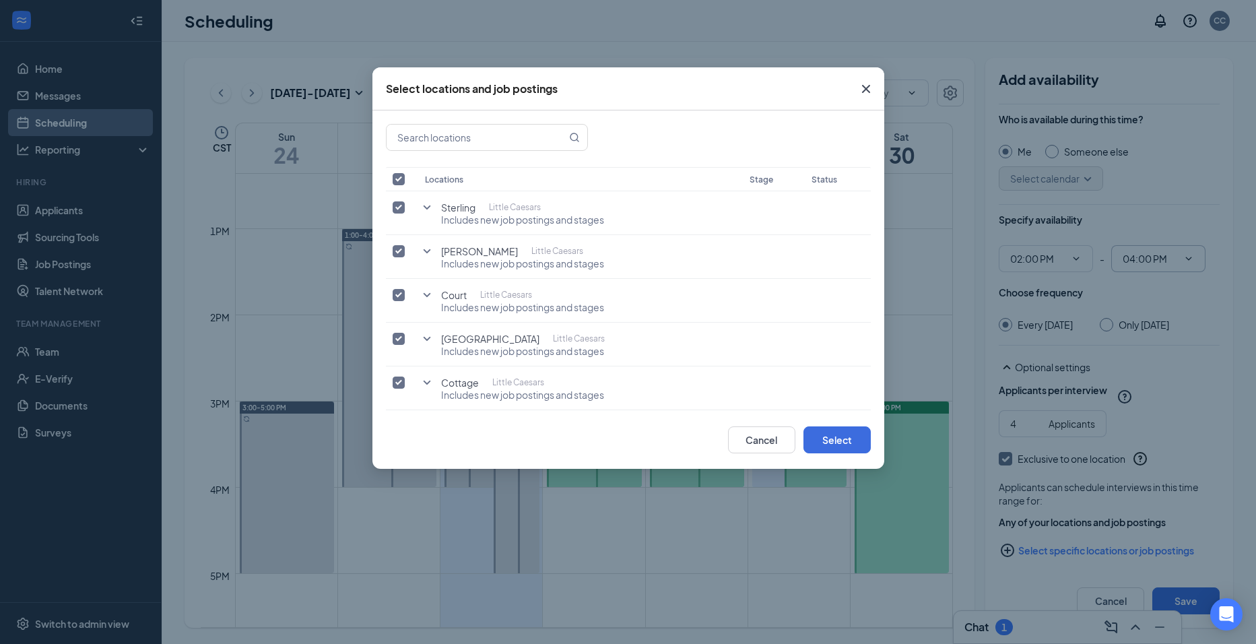
click at [400, 177] on input "checkbox" at bounding box center [398, 179] width 12 height 12
checkbox input "false"
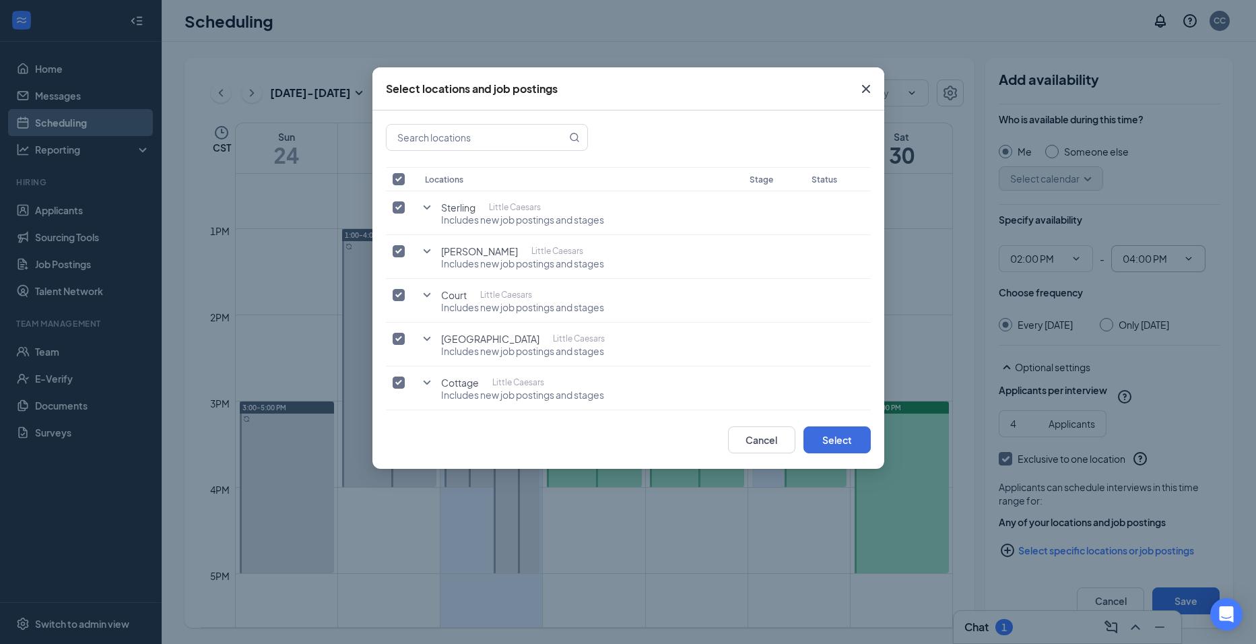
checkbox input "false"
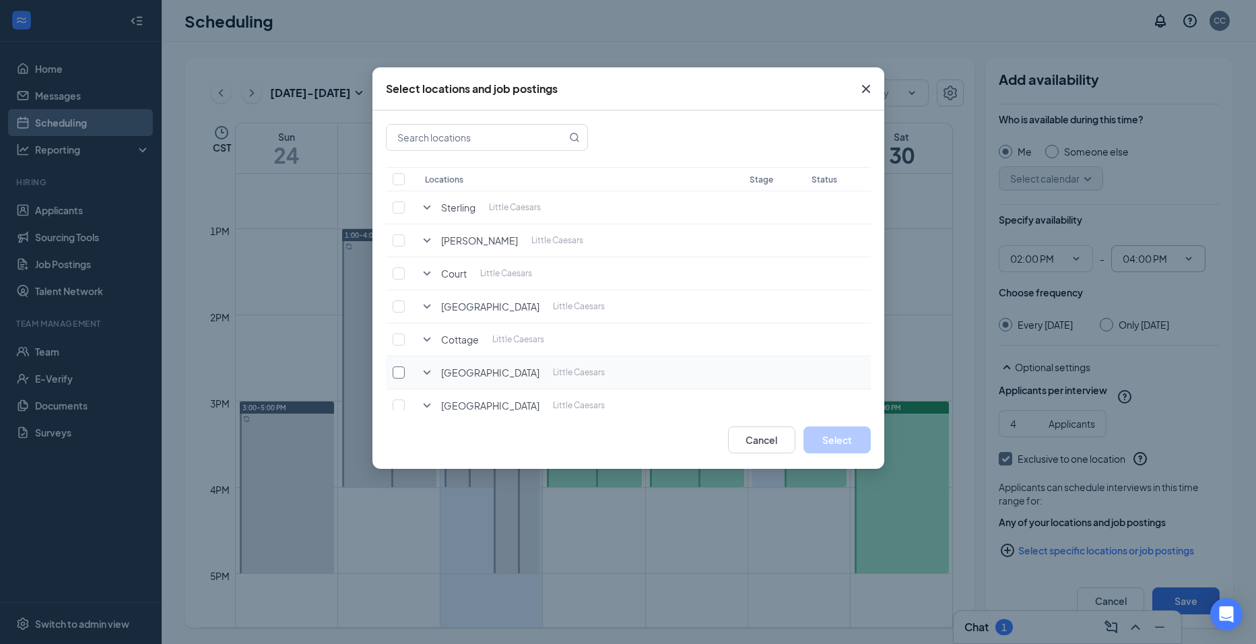
click at [401, 370] on input "checkbox" at bounding box center [398, 372] width 12 height 12
checkbox input "true"
click at [821, 430] on button "Select" at bounding box center [836, 439] width 67 height 27
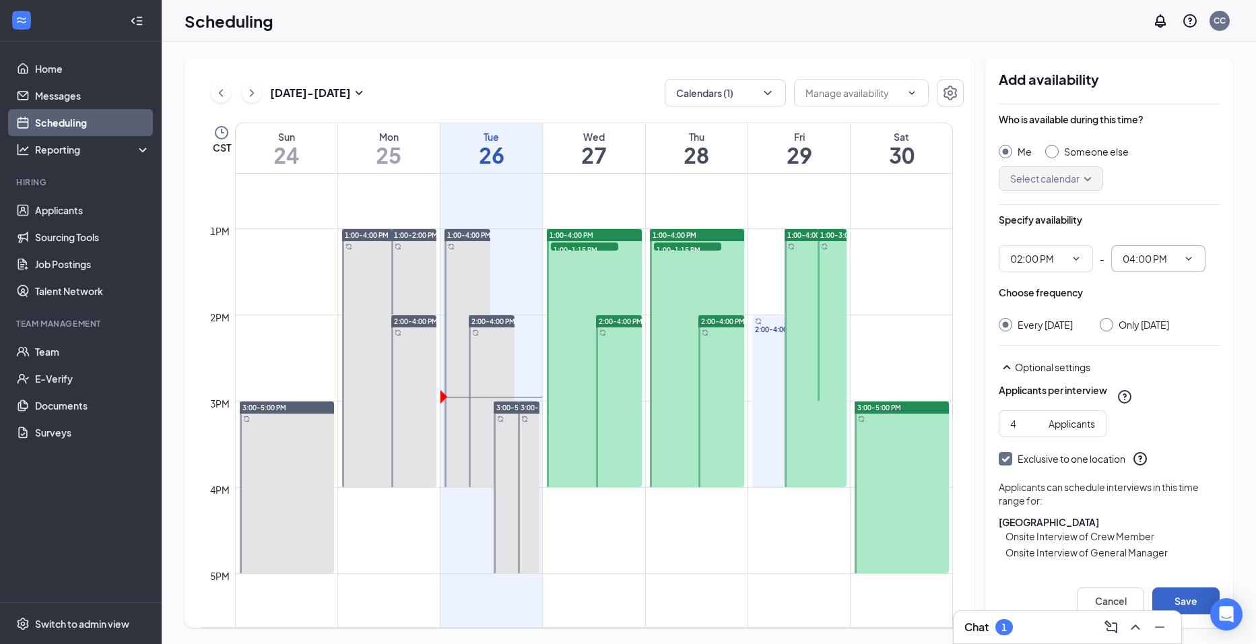
click at [1175, 601] on button "Save" at bounding box center [1185, 600] width 67 height 27
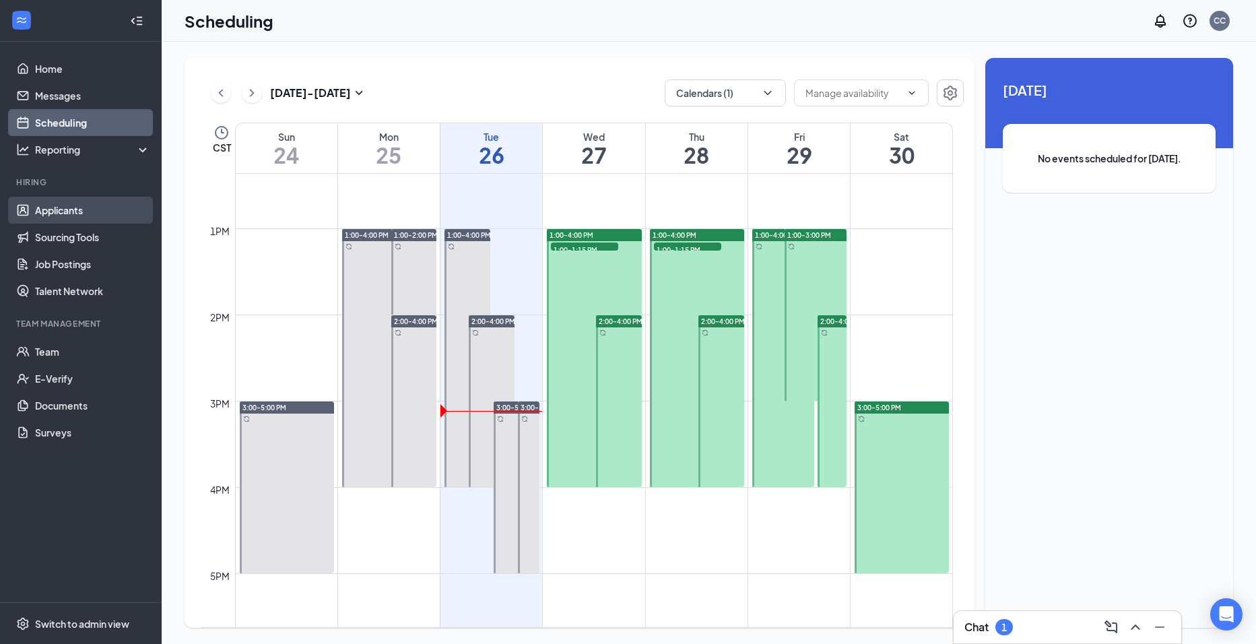
click at [103, 198] on link "Applicants" at bounding box center [92, 210] width 115 height 27
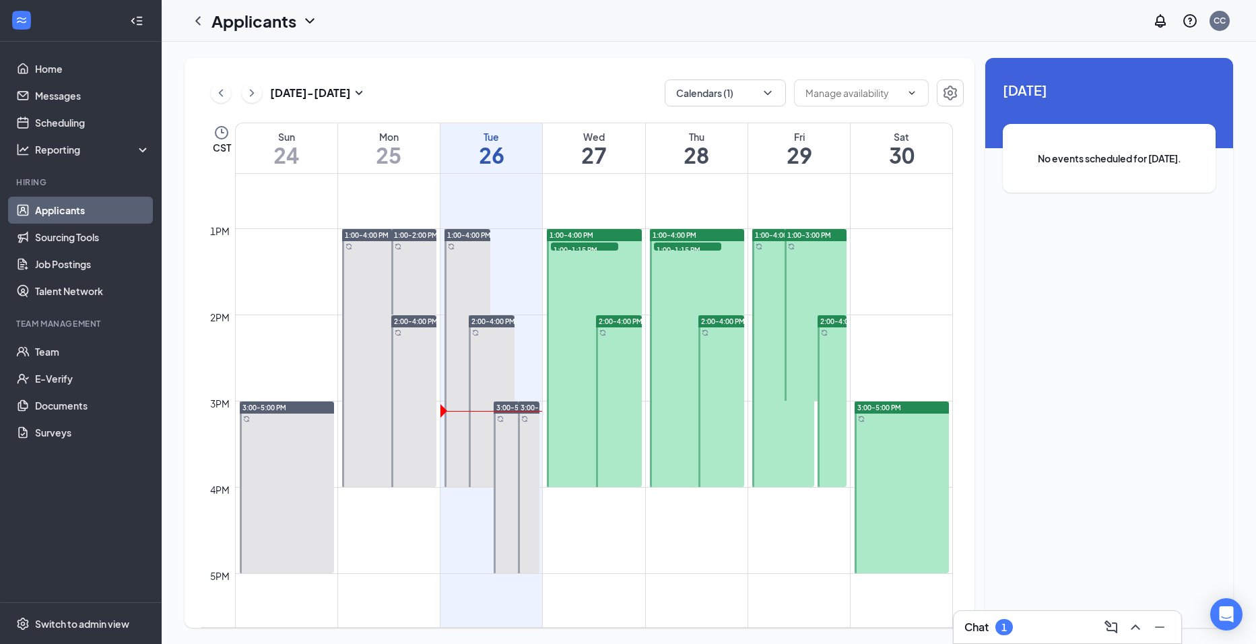
click at [140, 211] on link "Applicants" at bounding box center [92, 210] width 115 height 27
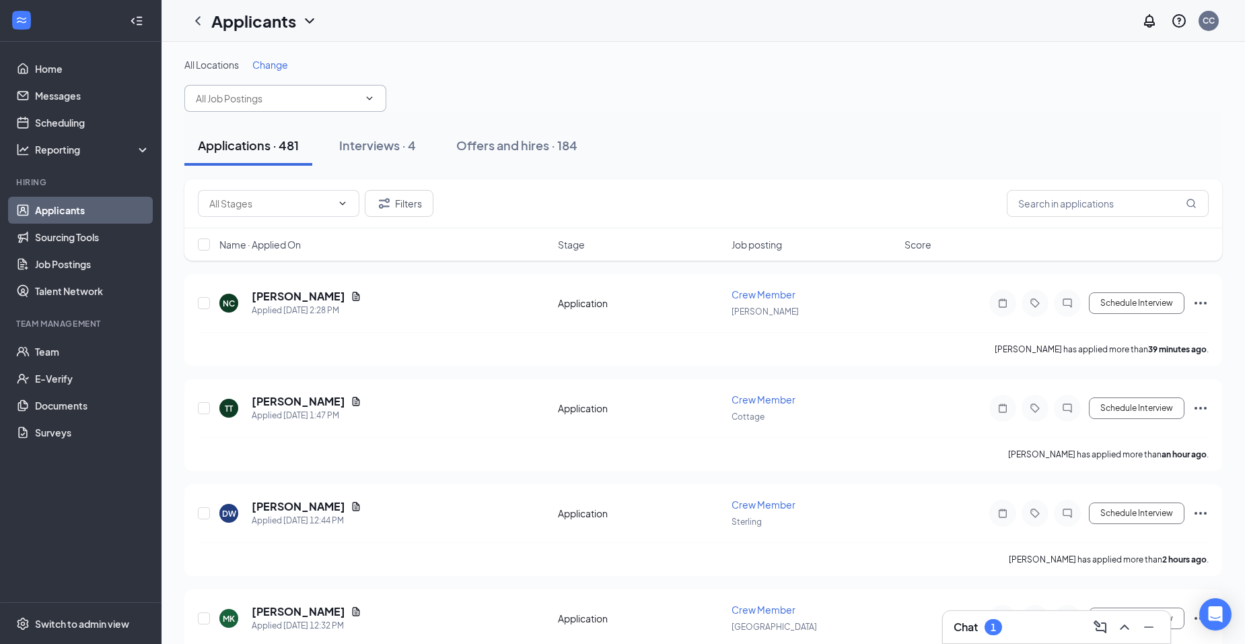
click at [312, 101] on input "text" at bounding box center [277, 98] width 163 height 15
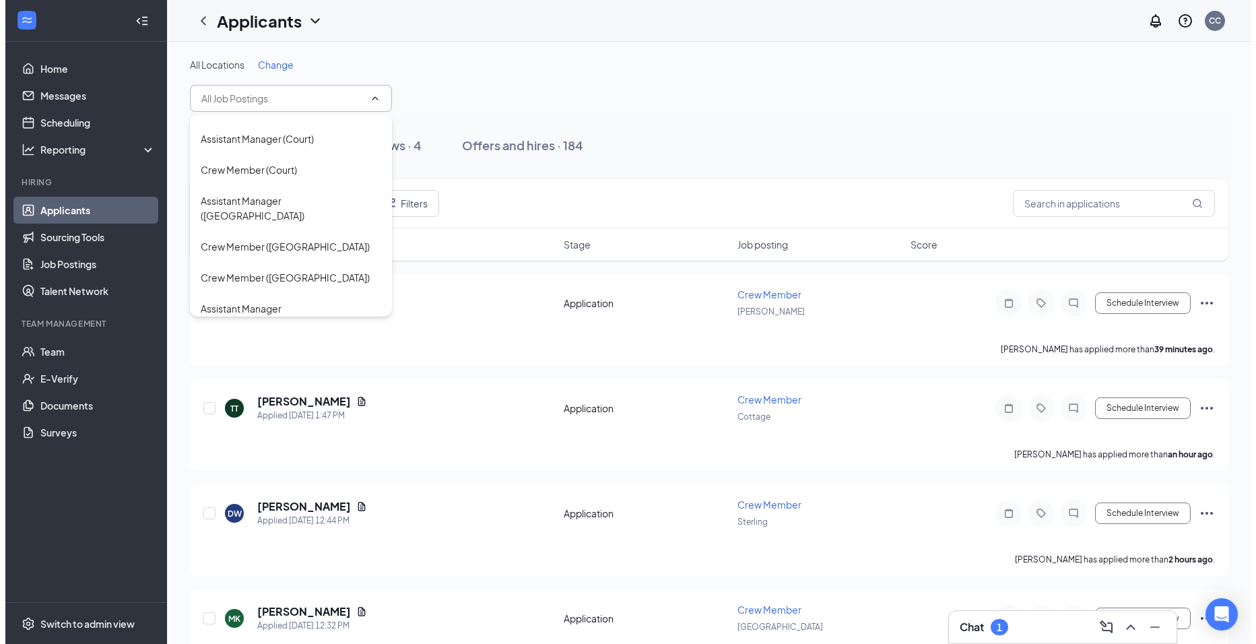
scroll to position [263, 0]
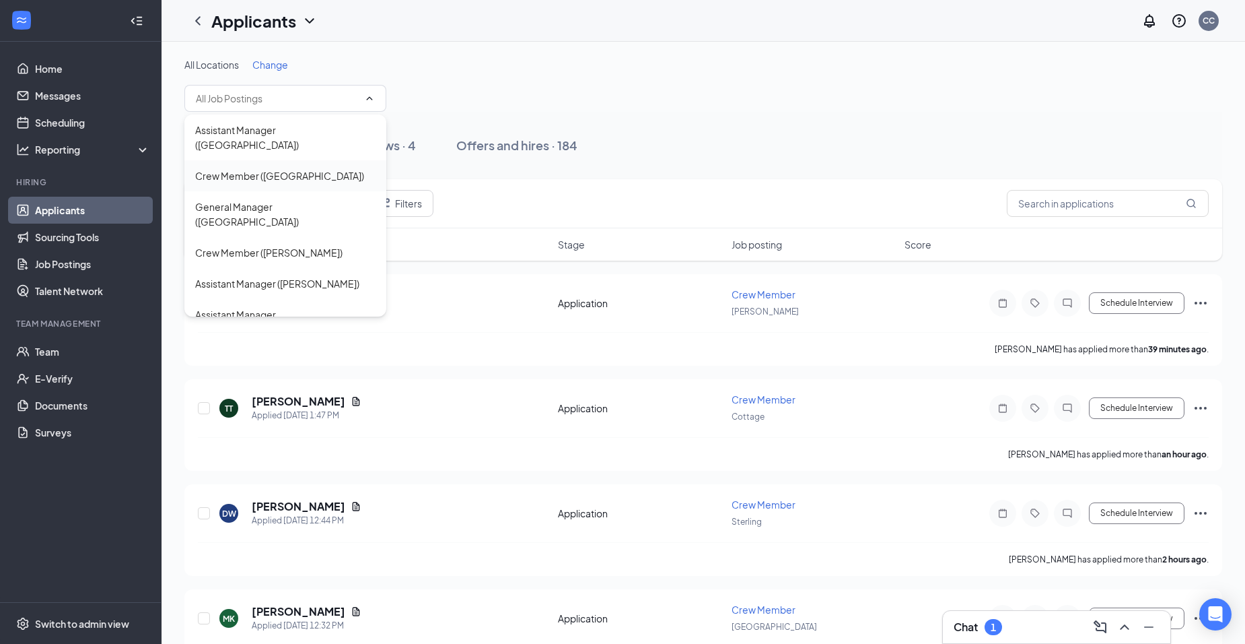
click at [326, 168] on div "Crew Member ([GEOGRAPHIC_DATA])" at bounding box center [285, 175] width 180 height 15
type input "Crew Member ([GEOGRAPHIC_DATA])"
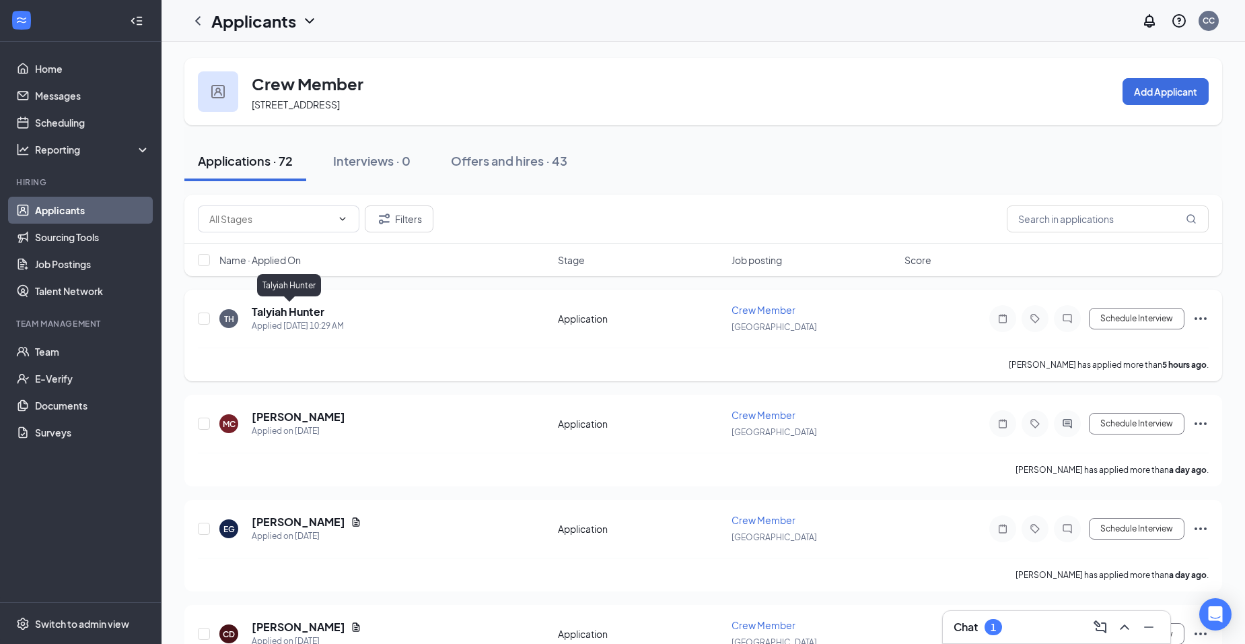
click at [319, 311] on h5 "Talyiah Hunter" at bounding box center [288, 311] width 73 height 15
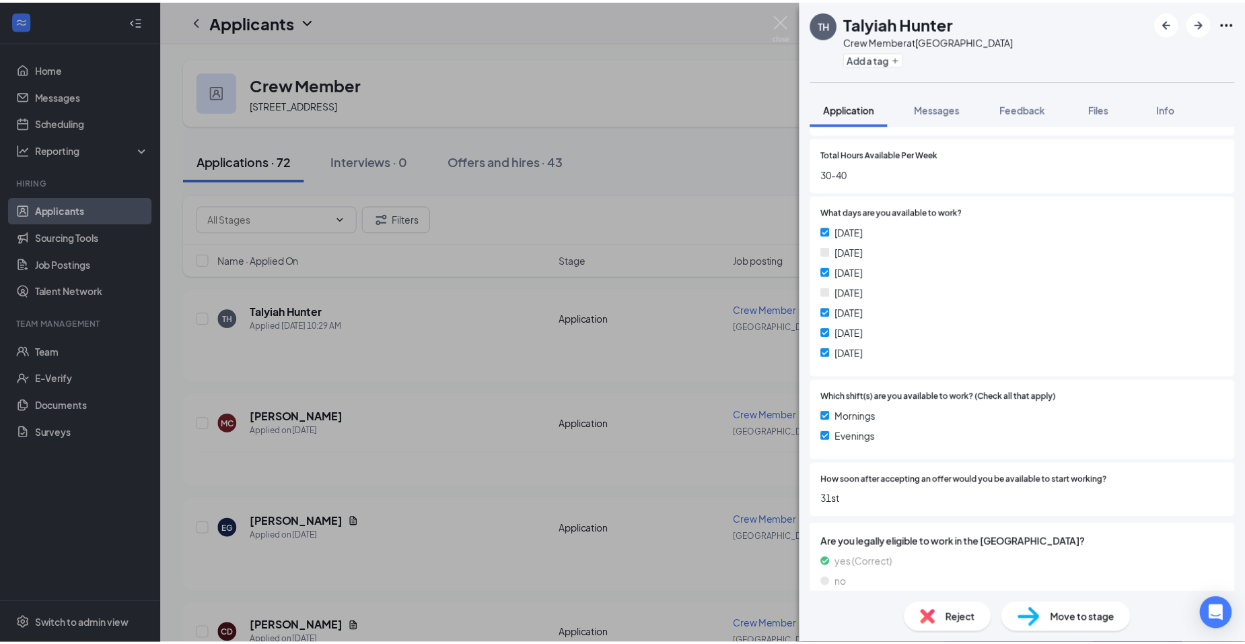
scroll to position [337, 0]
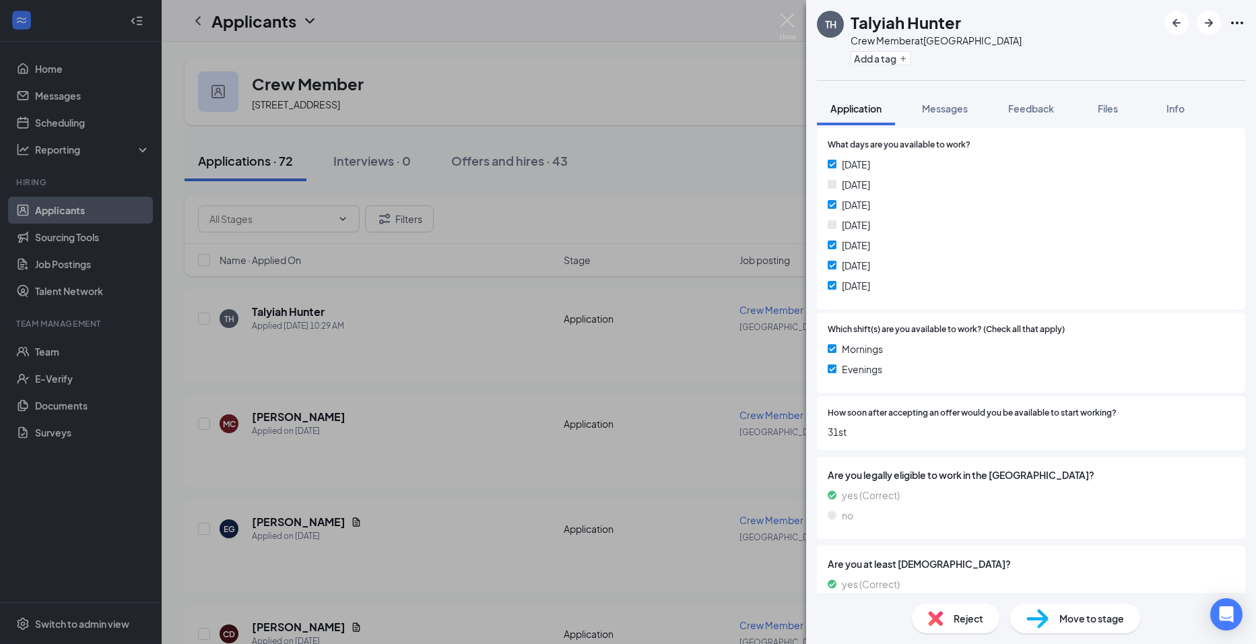
click at [704, 391] on div "TH [PERSON_NAME] Hunter Crew Member at [GEOGRAPHIC_DATA] Add a tag Application …" at bounding box center [628, 322] width 1256 height 644
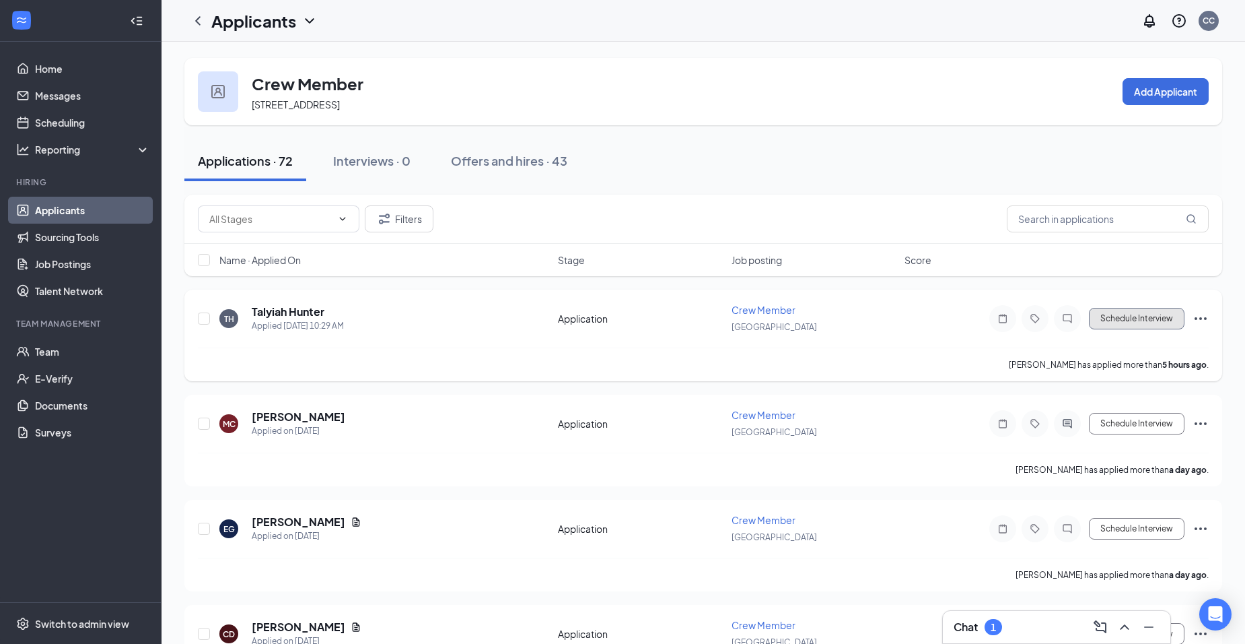
click at [1122, 318] on button "Schedule Interview" at bounding box center [1137, 319] width 96 height 22
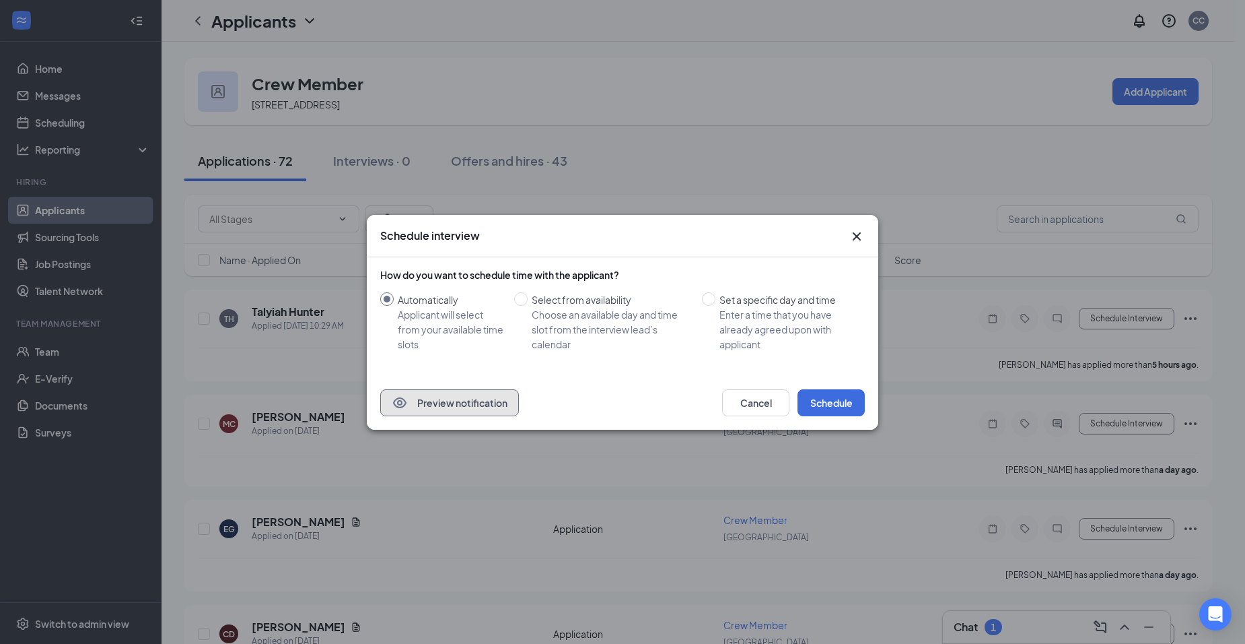
click at [502, 400] on button "Preview notification" at bounding box center [449, 402] width 139 height 27
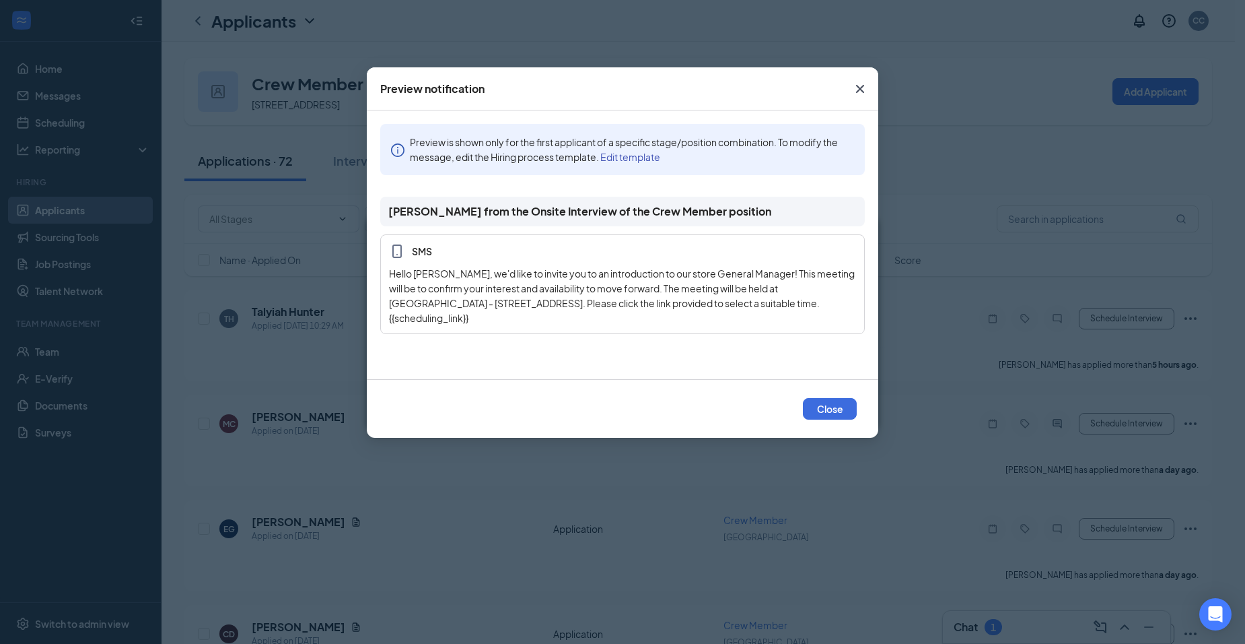
click at [639, 157] on link "Edit template" at bounding box center [631, 157] width 60 height 12
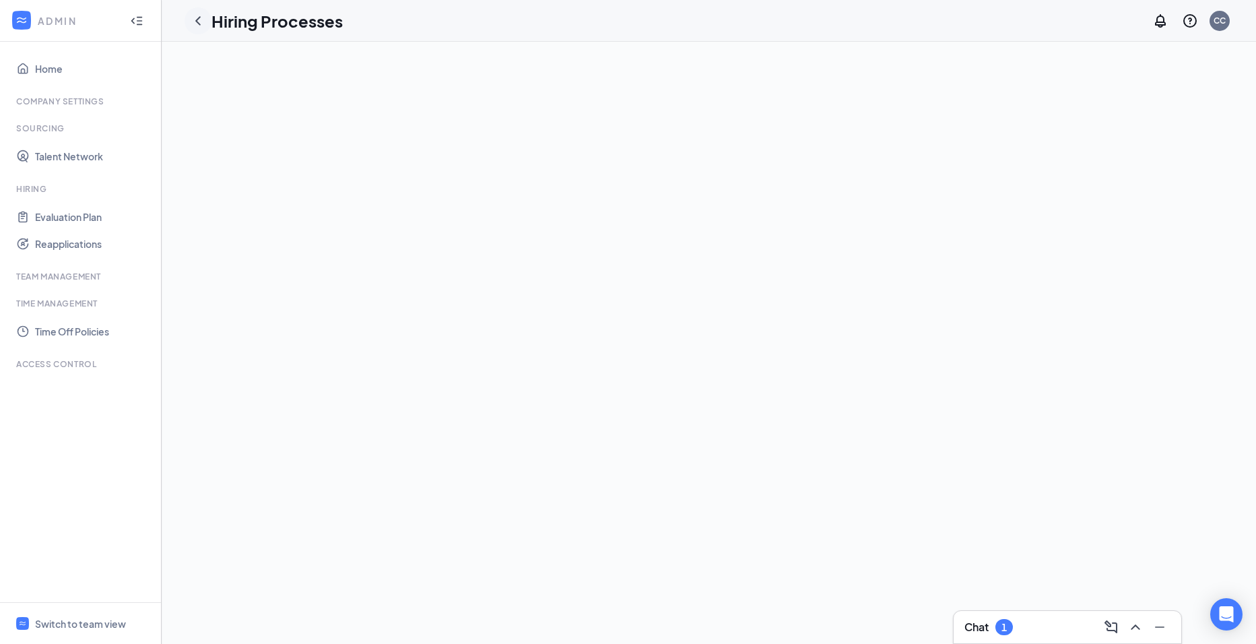
click at [195, 21] on icon "ChevronLeft" at bounding box center [198, 21] width 16 height 16
click at [43, 621] on div "Switch to team view" at bounding box center [80, 623] width 91 height 13
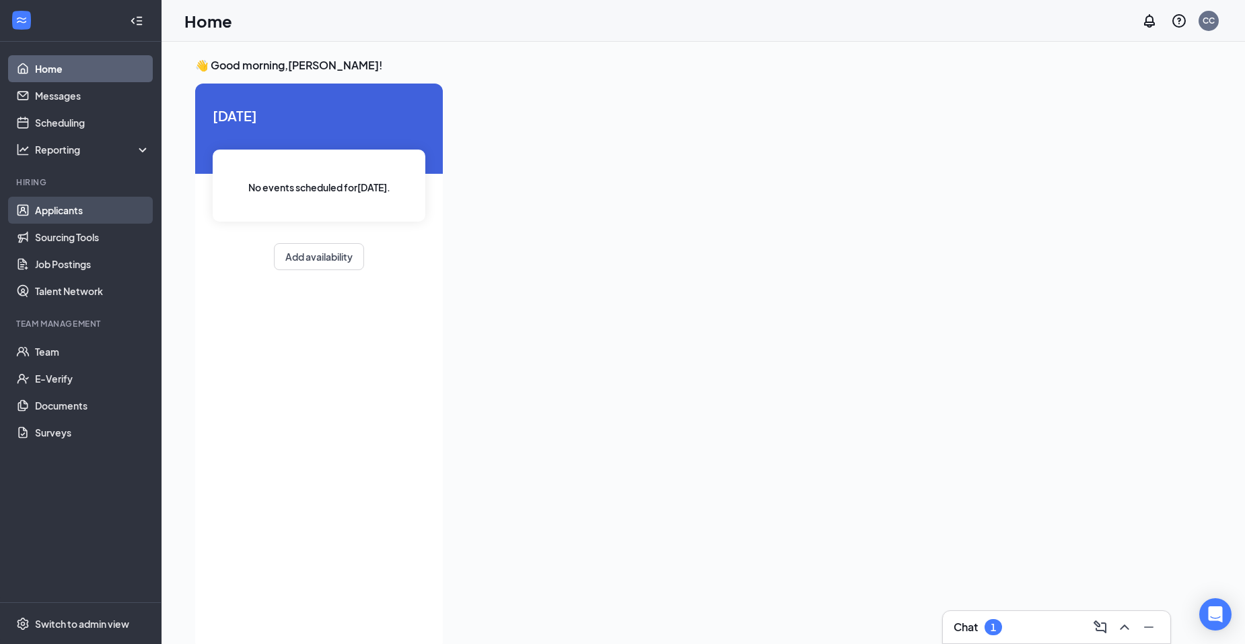
click at [73, 219] on link "Applicants" at bounding box center [92, 210] width 115 height 27
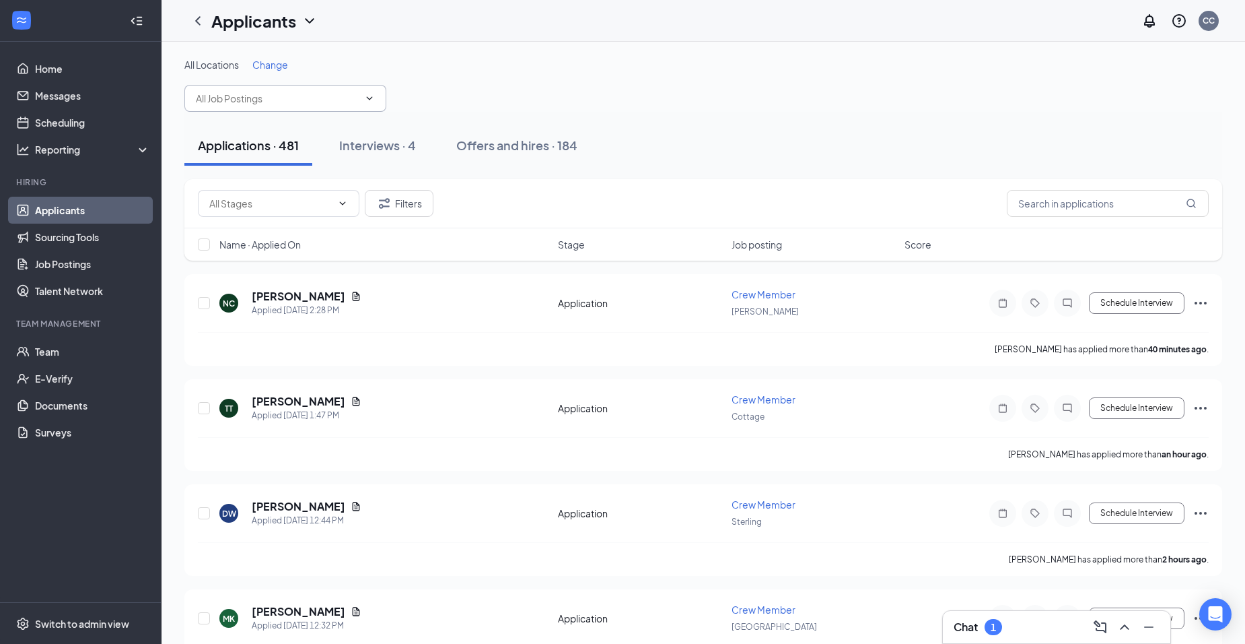
click at [265, 95] on input "text" at bounding box center [277, 98] width 163 height 15
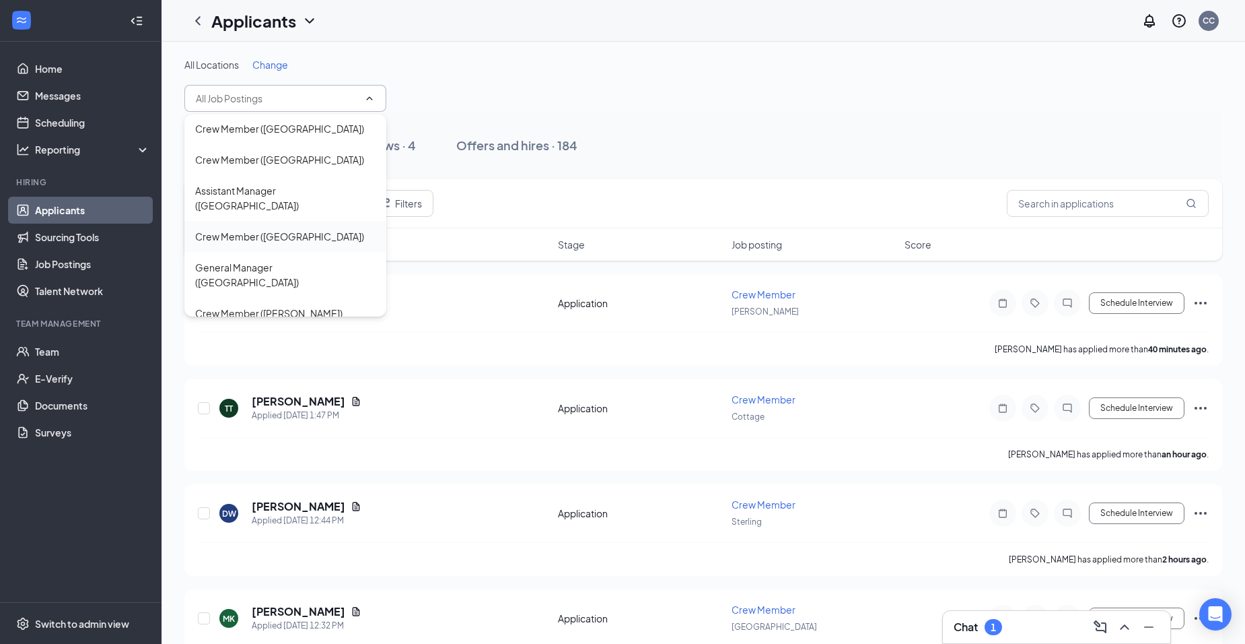
scroll to position [263, 0]
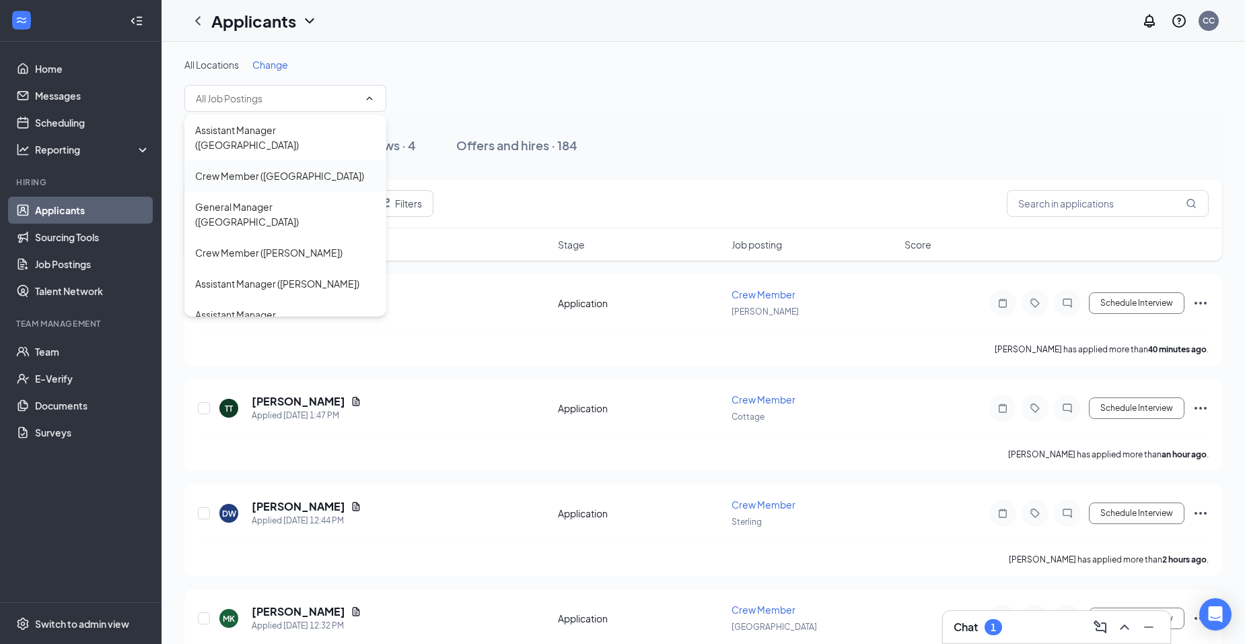
click at [302, 168] on div "Crew Member ([GEOGRAPHIC_DATA])" at bounding box center [279, 175] width 169 height 15
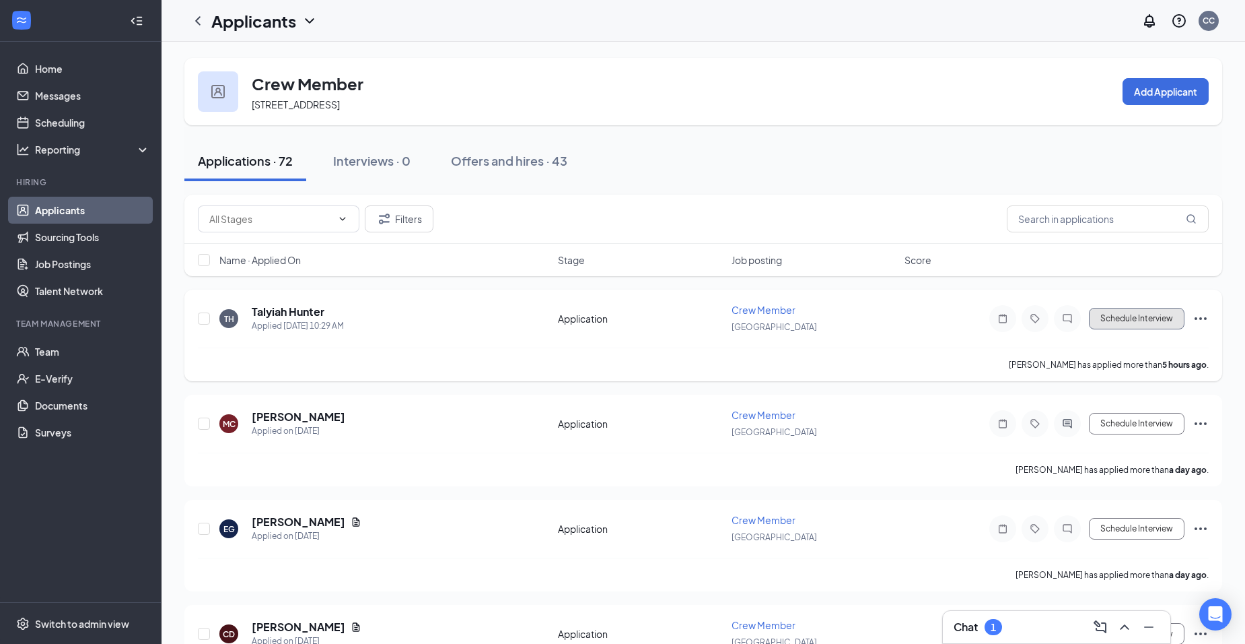
click at [1109, 318] on button "Schedule Interview" at bounding box center [1137, 319] width 96 height 22
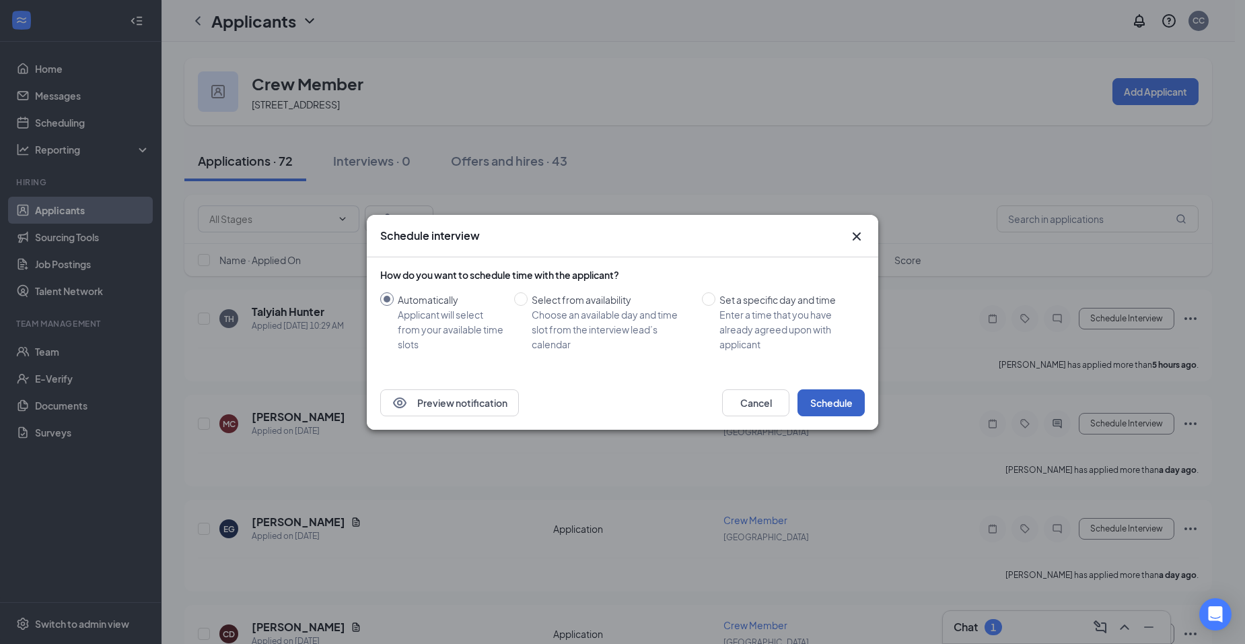
click at [821, 394] on button "Schedule" at bounding box center [831, 402] width 67 height 27
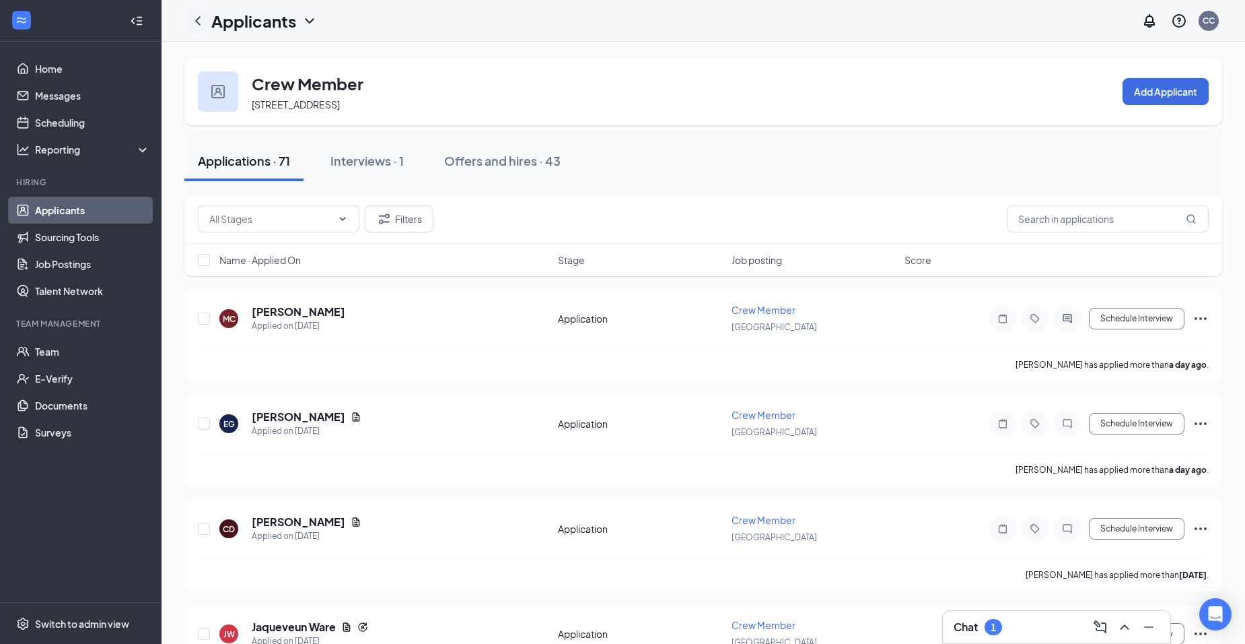
click at [199, 17] on icon "ChevronLeft" at bounding box center [197, 20] width 5 height 9
